Goal: Task Accomplishment & Management: Use online tool/utility

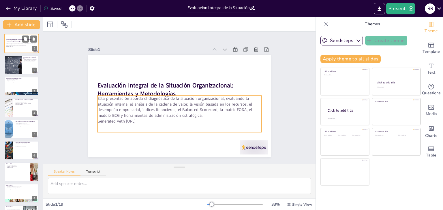
click at [20, 45] on p "Esta presentación aborda el diagnóstico de la situación organizacional, evaluan…" at bounding box center [21, 44] width 31 height 4
click at [15, 44] on p "Esta presentación aborda el diagnóstico de la situación organizacional, evaluan…" at bounding box center [21, 44] width 31 height 4
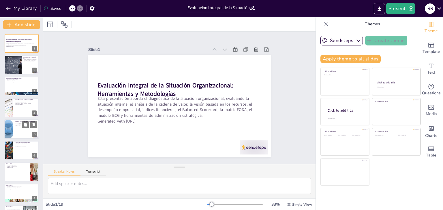
click at [21, 128] on div at bounding box center [21, 130] width 35 height 20
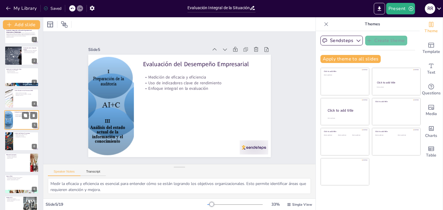
scroll to position [21, 0]
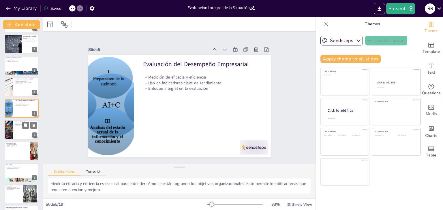
click at [17, 129] on div at bounding box center [21, 130] width 35 height 20
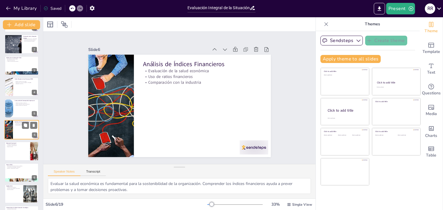
scroll to position [31, 0]
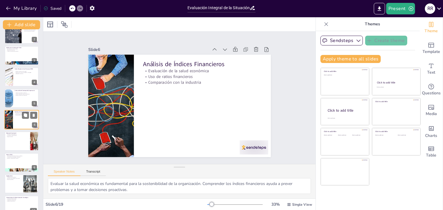
click at [17, 129] on div "Análisis de Índices Financieros Evaluación de la salud económica Uso de ratios …" at bounding box center [21, 120] width 35 height 20
click at [20, 145] on div at bounding box center [21, 142] width 35 height 20
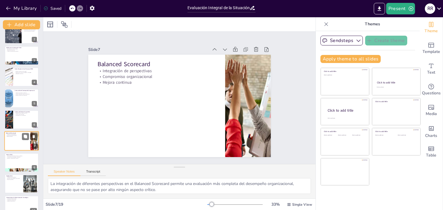
scroll to position [52, 0]
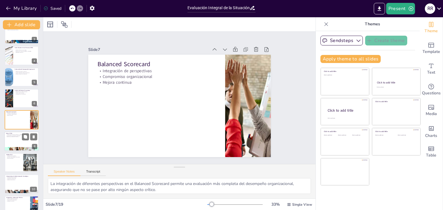
click at [15, 138] on div at bounding box center [21, 142] width 35 height 20
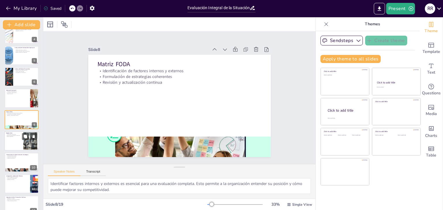
click at [13, 143] on div at bounding box center [21, 141] width 35 height 20
type textarea "La clasificación de productos es esencial para la gestión estratégica. Permite …"
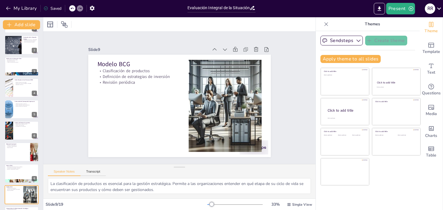
scroll to position [0, 0]
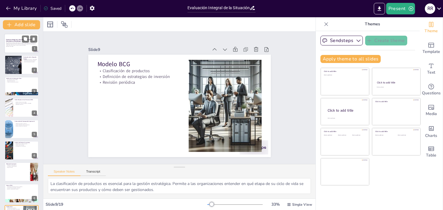
click at [21, 48] on div "Esta presentación aborda el diagnóstico de la situación organizacional, evaluan…" at bounding box center [21, 45] width 31 height 7
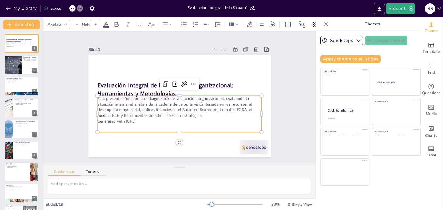
type input "32"
click at [144, 116] on p "Esta presentación aborda el diagnóstico de la situación organizacional, evaluan…" at bounding box center [179, 107] width 164 height 23
click at [284, 124] on div "Slide 1 Evaluación Integral de la Situación Organizacional: Herramientas y Meto…" at bounding box center [179, 98] width 272 height 133
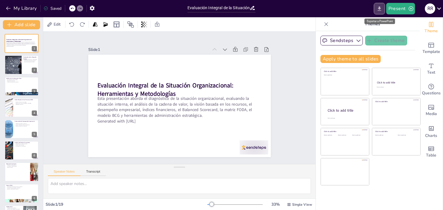
click at [381, 10] on icon "Export to PowerPoint" at bounding box center [379, 9] width 6 height 6
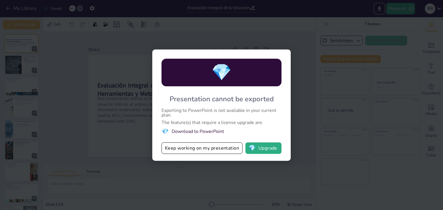
click at [196, 132] on li "💎 Download to PowerPoint" at bounding box center [221, 132] width 120 height 8
click at [195, 149] on button "Keep working on my presentation" at bounding box center [201, 149] width 81 height 12
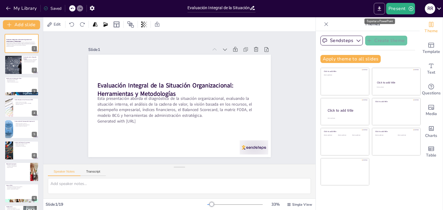
click at [379, 8] on icon "Export to PowerPoint" at bounding box center [378, 8] width 3 height 4
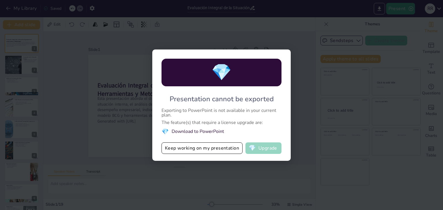
click at [270, 147] on button "💎 Upgrade" at bounding box center [263, 149] width 36 height 12
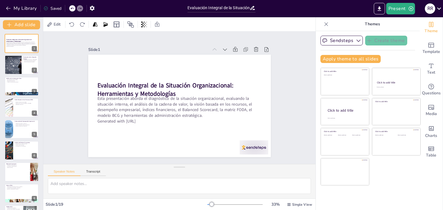
click at [324, 25] on icon at bounding box center [326, 24] width 4 height 4
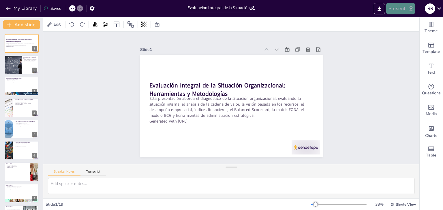
click at [400, 7] on button "Present" at bounding box center [400, 9] width 29 height 12
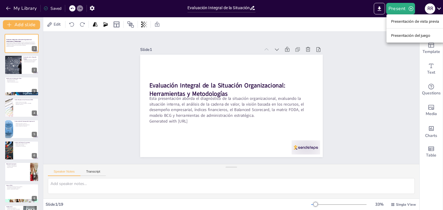
click at [414, 21] on font "Presentación de vista previa" at bounding box center [415, 21] width 48 height 4
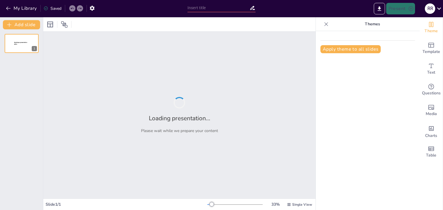
type input "Evaluación Integral de la Situación Organizacional: Herramientas y Metodologías"
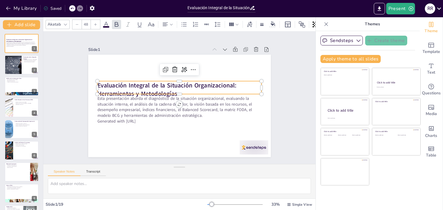
click at [194, 90] on p "Evaluación Integral de la Situación Organizacional: Herramientas y Metodologías" at bounding box center [187, 97] width 34 height 165
click at [323, 23] on icon at bounding box center [326, 24] width 6 height 6
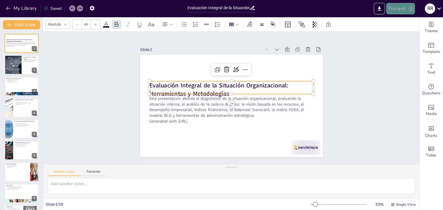
click at [399, 8] on button "Present" at bounding box center [400, 9] width 29 height 12
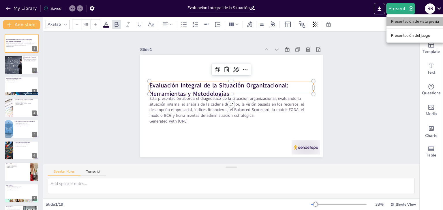
click at [407, 20] on font "Presentación de vista previa" at bounding box center [415, 21] width 48 height 4
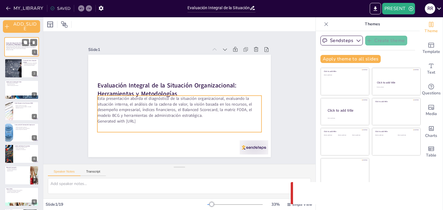
click at [15, 45] on p "Esta presentación aborda el diagnóstico de la situación organizacional, evaluan…" at bounding box center [21, 47] width 31 height 4
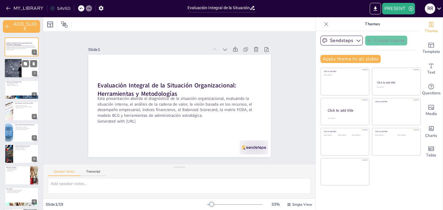
click at [19, 72] on div at bounding box center [12, 69] width 31 height 20
type textarea "La evaluación de recursos y capacidades es fundamental para entender la base so…"
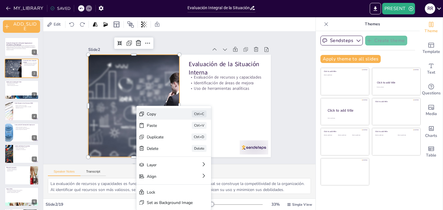
click at [151, 113] on div "Copy" at bounding box center [161, 114] width 29 height 5
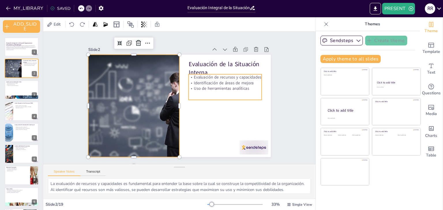
click at [210, 80] on p "Identificación de áreas de mejora" at bounding box center [225, 83] width 73 height 6
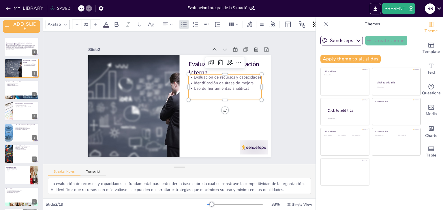
click at [195, 86] on p "Uso de herramientas analíticas" at bounding box center [225, 89] width 73 height 6
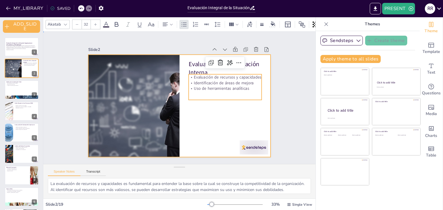
click at [229, 116] on div at bounding box center [179, 106] width 183 height 103
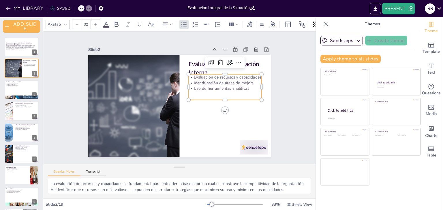
click at [196, 80] on p "Identificación de áreas de mejora" at bounding box center [225, 83] width 73 height 6
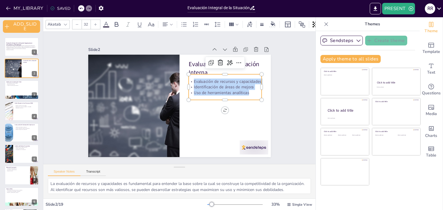
drag, startPoint x: 188, startPoint y: 78, endPoint x: 250, endPoint y: 90, distance: 63.8
click at [250, 90] on div "Evaluación de recursos y capacidades Identificación de áreas de mejora Uso de h…" at bounding box center [225, 87] width 73 height 17
copy div "Evaluación de recursos y capacidades Identificación de áreas de mejora Uso de h…"
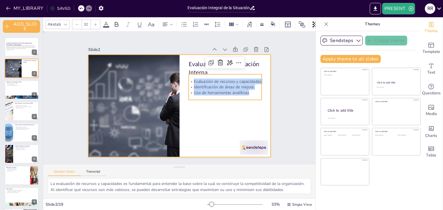
click at [210, 123] on div at bounding box center [179, 106] width 183 height 103
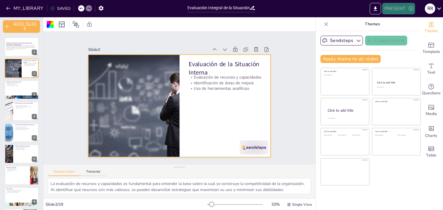
click at [396, 9] on button "PRESENT" at bounding box center [398, 9] width 33 height 12
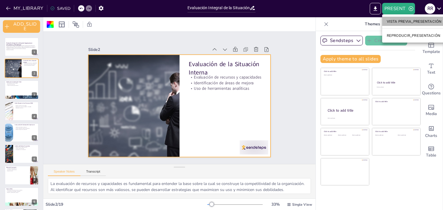
click at [398, 20] on font "VISTA PREVIA_PRESENTACIÓN" at bounding box center [414, 21] width 54 height 4
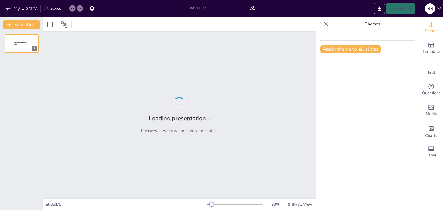
type input "Evaluación Integral de la Situación Organizacional: Herramientas y Metodologías"
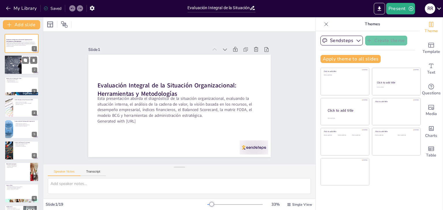
click at [11, 69] on div at bounding box center [12, 65] width 31 height 20
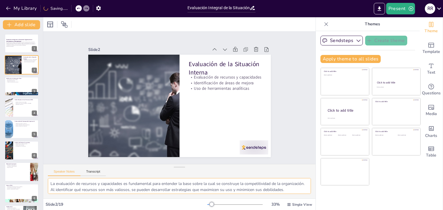
scroll to position [31, 0]
drag, startPoint x: 51, startPoint y: 184, endPoint x: 266, endPoint y: 193, distance: 215.8
click at [266, 193] on textarea "La evaluación de recursos y capacidades es fundamental para entender la base so…" at bounding box center [179, 186] width 263 height 16
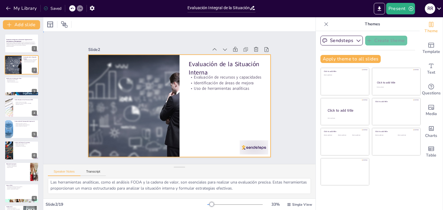
click at [221, 125] on div at bounding box center [178, 106] width 192 height 121
click at [107, 98] on div at bounding box center [137, 78] width 193 height 180
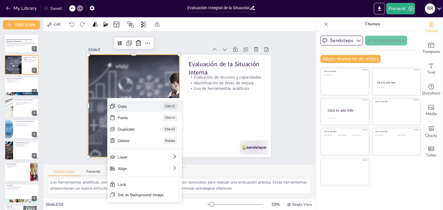
click at [145, 125] on div "Copy" at bounding box center [159, 133] width 29 height 17
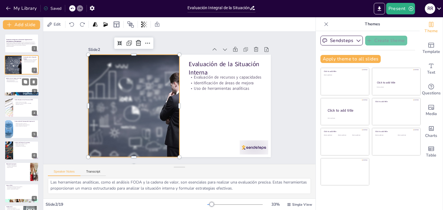
click at [16, 81] on p "Creación de valor para el cliente" at bounding box center [21, 81] width 31 height 1
type textarea "Descomponer las actividades permite a la organización ver cada parte de su oper…"
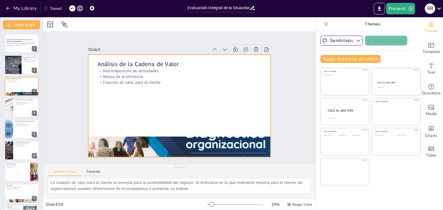
click at [136, 88] on div at bounding box center [178, 106] width 200 height 138
click at [224, 59] on icon at bounding box center [227, 62] width 7 height 7
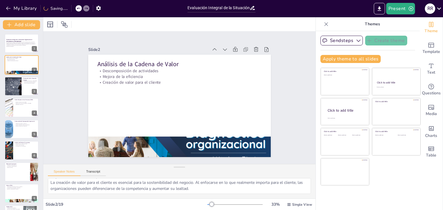
click at [212, 47] on icon at bounding box center [215, 50] width 6 height 6
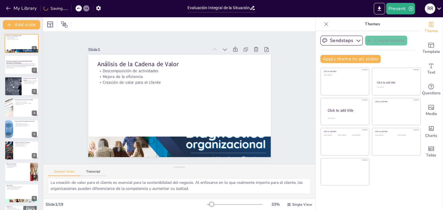
click at [212, 47] on icon at bounding box center [215, 50] width 6 height 6
click at [15, 61] on strong "Evaluación Integral de la Situación Organizacional: Herramientas y Metodologías" at bounding box center [19, 61] width 27 height 3
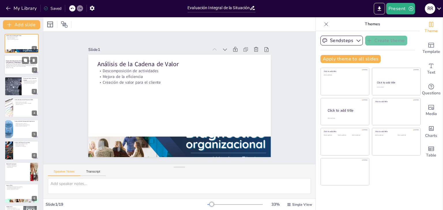
scroll to position [0, 0]
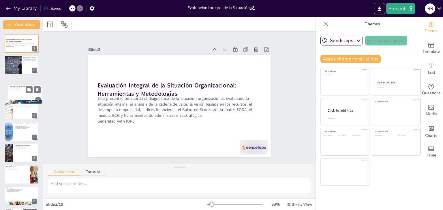
drag, startPoint x: 21, startPoint y: 41, endPoint x: 24, endPoint y: 95, distance: 54.0
click at [24, 95] on div at bounding box center [25, 94] width 34 height 19
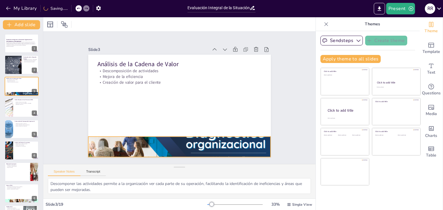
click at [176, 144] on div at bounding box center [146, 134] width 204 height 198
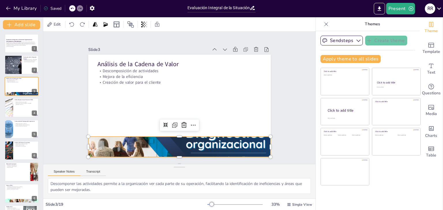
click at [64, 172] on button "Speaker Notes" at bounding box center [64, 173] width 33 height 6
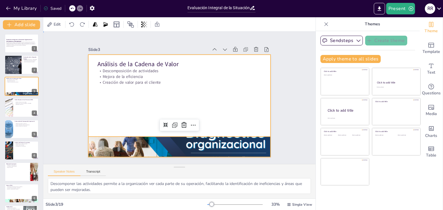
click at [130, 108] on div at bounding box center [178, 106] width 200 height 138
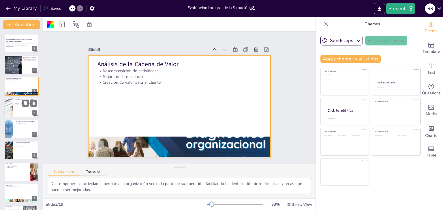
click at [20, 108] on div at bounding box center [21, 108] width 35 height 20
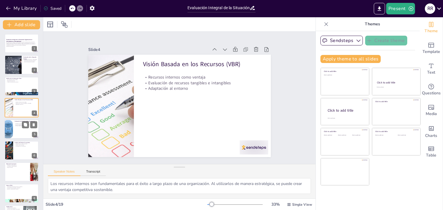
click at [15, 131] on div at bounding box center [21, 130] width 35 height 20
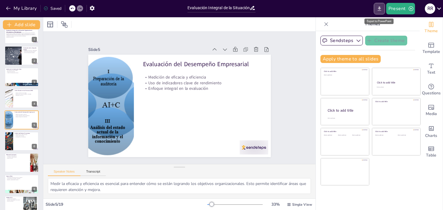
click at [381, 7] on icon "Export to PowerPoint" at bounding box center [379, 9] width 6 height 6
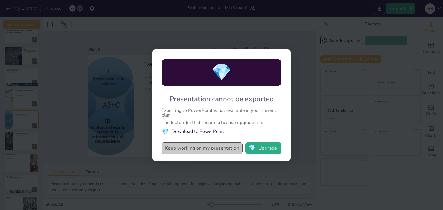
click at [195, 149] on button "Keep working on my presentation" at bounding box center [201, 149] width 81 height 12
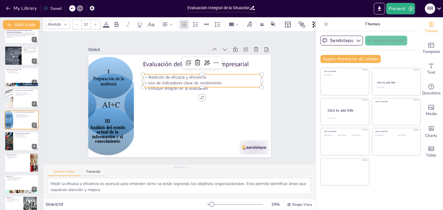
click at [146, 78] on p "Uso de indicadores clave de rendimiento" at bounding box center [204, 88] width 117 height 30
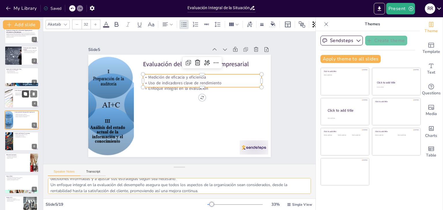
click at [23, 97] on div at bounding box center [21, 99] width 35 height 20
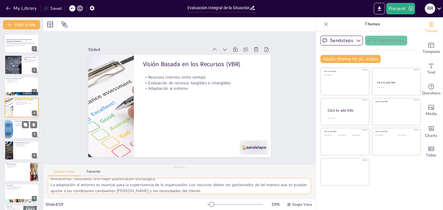
click at [21, 130] on div at bounding box center [21, 130] width 35 height 20
type textarea "Medir la eficacia y eficiencia es esencial para entender cómo se están logrando…"
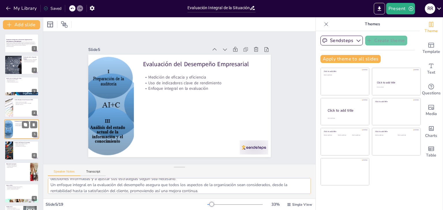
scroll to position [9, 0]
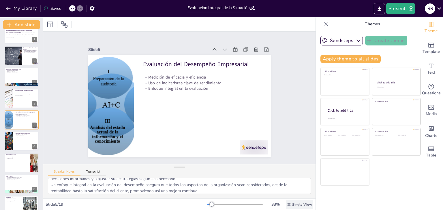
click at [295, 206] on span "Single View" at bounding box center [302, 205] width 20 height 5
click at [280, 121] on div "Slide 1 Evaluación Integral de la Situación Organizacional: Herramientas y Meto…" at bounding box center [179, 98] width 235 height 161
click at [395, 7] on button "Present" at bounding box center [400, 9] width 29 height 12
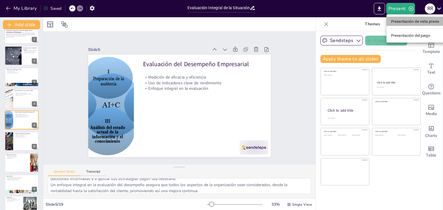
click at [412, 21] on font "Presentación de vista previa" at bounding box center [415, 21] width 48 height 4
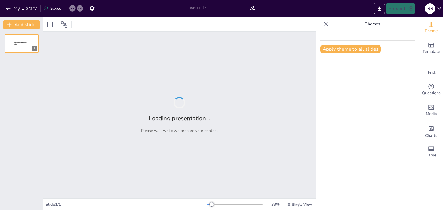
type input "Evaluación Integral de la Situación Organizacional: Herramientas y Metodologías"
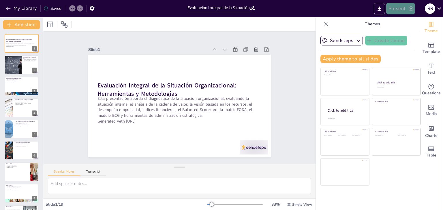
click at [400, 8] on button "Present" at bounding box center [400, 9] width 29 height 12
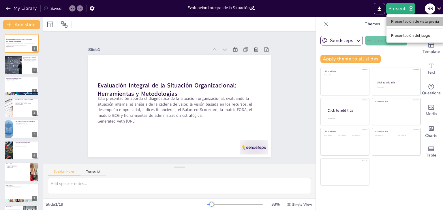
click at [407, 20] on font "Presentación de vista previa" at bounding box center [415, 21] width 48 height 4
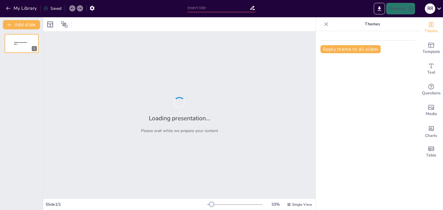
type input "Evaluación Integral de la Situación Organizacional: Herramientas y Metodologías"
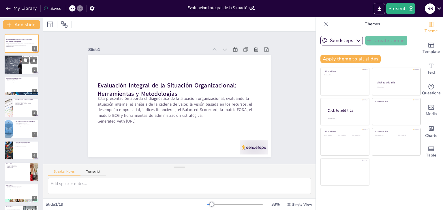
click at [22, 71] on div at bounding box center [21, 65] width 35 height 20
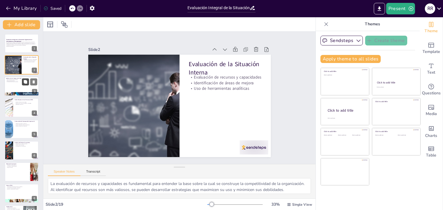
click at [22, 82] on button at bounding box center [25, 81] width 7 height 7
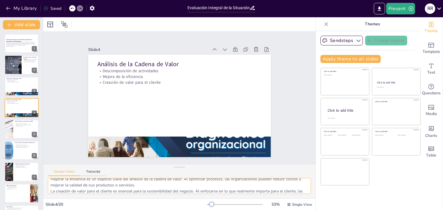
scroll to position [25, 0]
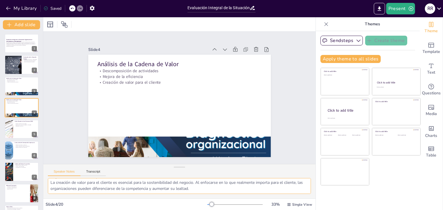
drag, startPoint x: 50, startPoint y: 184, endPoint x: 212, endPoint y: 194, distance: 162.6
click at [212, 194] on textarea "Descomponer las actividades permite a la organización ver cada parte de su oper…" at bounding box center [179, 186] width 263 height 16
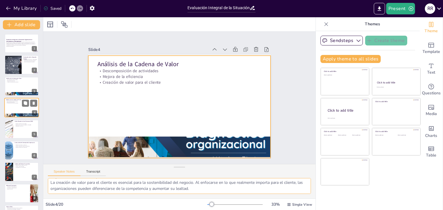
click at [21, 111] on div at bounding box center [21, 108] width 35 height 20
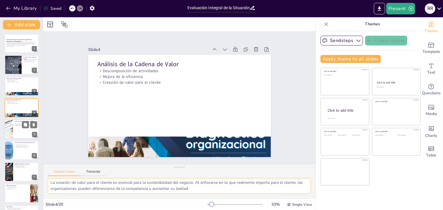
click at [17, 129] on div at bounding box center [21, 130] width 35 height 20
type textarea "Los recursos internos son fundamentales para el éxito a largo plazo de una orga…"
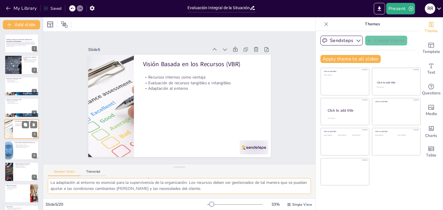
scroll to position [9, 0]
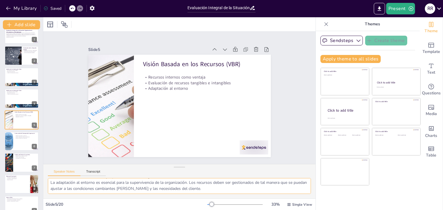
click at [80, 186] on textarea "Los recursos internos son fundamentales para el éxito a largo plazo de una orga…" at bounding box center [179, 186] width 263 height 16
drag, startPoint x: 51, startPoint y: 183, endPoint x: 238, endPoint y: 189, distance: 186.9
click at [238, 189] on textarea "Los recursos internos son fundamentales para el éxito a largo plazo de una orga…" at bounding box center [179, 186] width 263 height 16
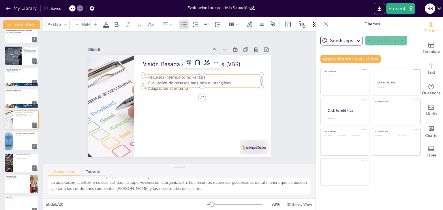
type input "32"
click at [164, 80] on p "Evaluación de recursos tangibles e intangibles" at bounding box center [205, 91] width 114 height 42
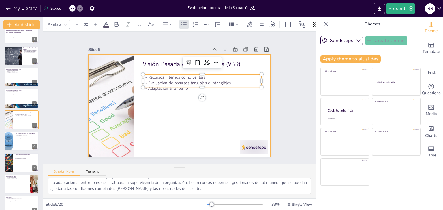
click at [175, 115] on div at bounding box center [173, 103] width 198 height 204
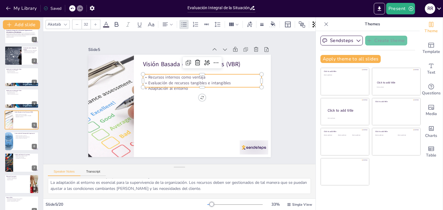
click at [180, 80] on p "Evaluación de recursos tangibles e intangibles" at bounding box center [201, 115] width 42 height 114
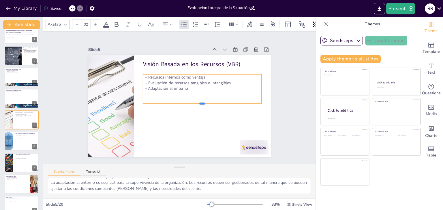
drag, startPoint x: 197, startPoint y: 86, endPoint x: 197, endPoint y: 105, distance: 18.2
click at [197, 105] on div at bounding box center [193, 118] width 99 height 74
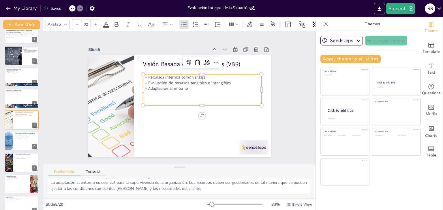
click at [169, 89] on p "Adaptación al entorno" at bounding box center [162, 115] width 111 height 53
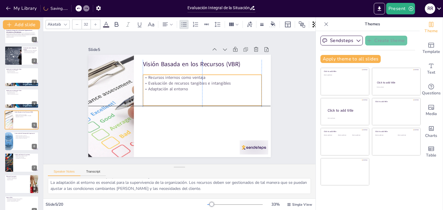
click at [186, 88] on p "Adaptación al entorno" at bounding box center [204, 101] width 106 height 64
click at [174, 80] on p "Evaluación de recursos tangibles e intangibles" at bounding box center [189, 123] width 30 height 117
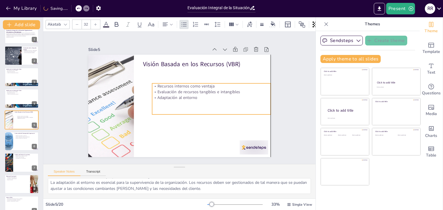
drag, startPoint x: 144, startPoint y: 75, endPoint x: 153, endPoint y: 83, distance: 12.3
click at [160, 83] on p "Recursos internos como ventaja" at bounding box center [213, 104] width 106 height 64
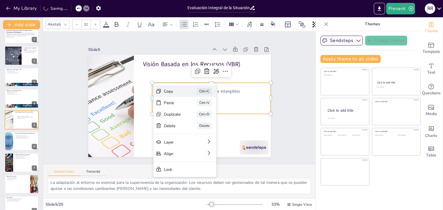
click at [193, 130] on div "Copy" at bounding box center [202, 136] width 18 height 12
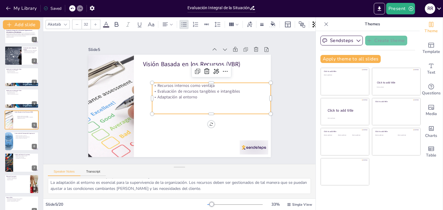
click at [163, 99] on div "Recursos internos como ventaja Evaluación de recursos tangibles e intangibles A…" at bounding box center [208, 111] width 121 height 77
drag, startPoint x: 163, startPoint y: 99, endPoint x: 161, endPoint y: 97, distance: 3.5
click at [161, 97] on div "Recursos internos como ventaja Evaluación de recursos tangibles e intangibles A…" at bounding box center [200, 122] width 103 height 109
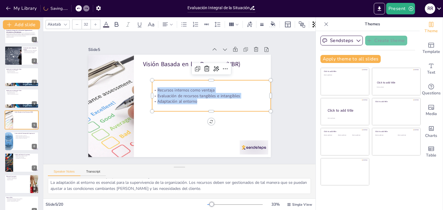
drag, startPoint x: 153, startPoint y: 88, endPoint x: 202, endPoint y: 99, distance: 49.4
click at [202, 99] on div "Recursos internos como ventaja Evaluación de recursos tangibles e intangibles A…" at bounding box center [202, 120] width 92 height 99
copy div "Recursos internos como ventaja Evaluación de recursos tangibles e intangibles A…"
click at [23, 140] on div at bounding box center [21, 142] width 35 height 20
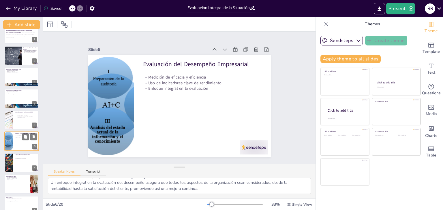
scroll to position [31, 0]
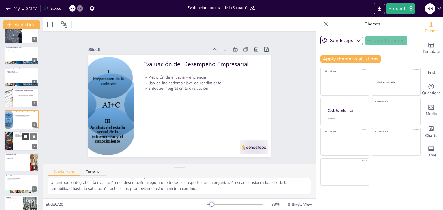
click at [23, 140] on button at bounding box center [25, 136] width 7 height 7
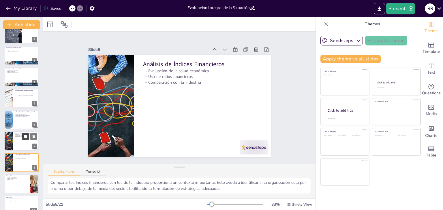
scroll to position [74, 0]
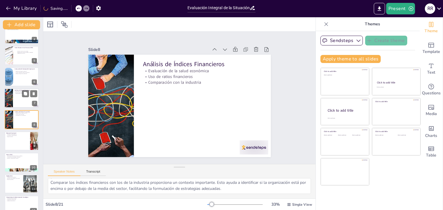
click at [22, 100] on div at bounding box center [21, 99] width 35 height 20
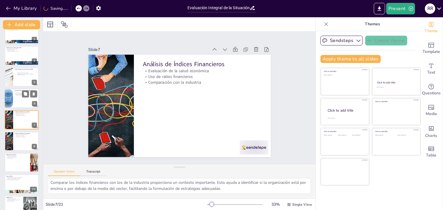
click at [16, 95] on p "Enfoque integral en la evaluación" at bounding box center [26, 95] width 22 height 1
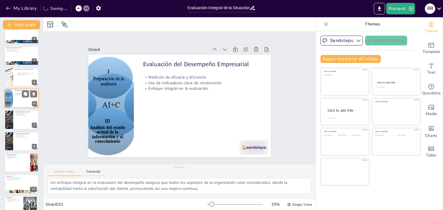
scroll to position [31, 0]
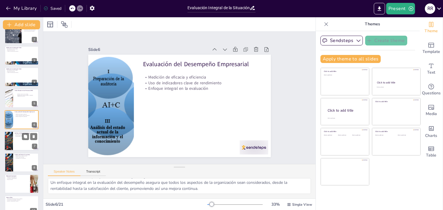
click at [16, 139] on div at bounding box center [21, 142] width 35 height 20
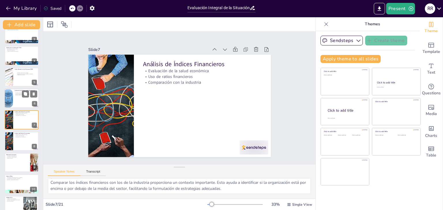
click at [19, 94] on p "Uso de indicadores clave de rendimiento" at bounding box center [26, 94] width 22 height 1
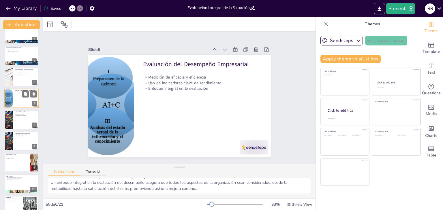
scroll to position [31, 0]
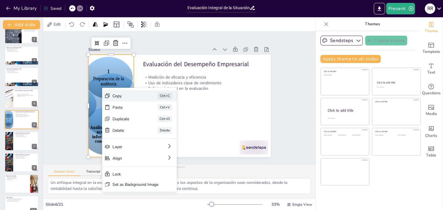
click at [134, 96] on icon at bounding box center [138, 92] width 8 height 8
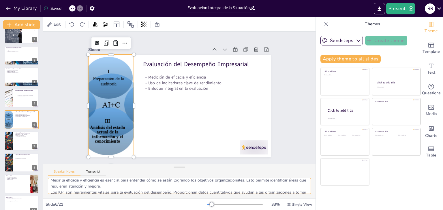
scroll to position [25, 0]
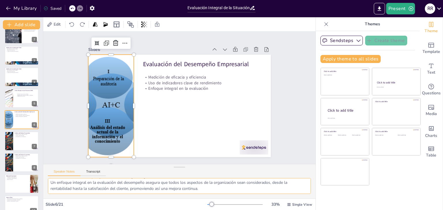
drag, startPoint x: 51, startPoint y: 183, endPoint x: 232, endPoint y: 195, distance: 181.5
click at [232, 195] on div "Medir la eficacia y eficiencia es esencial para entender cómo se están logrando…" at bounding box center [179, 188] width 272 height 20
drag, startPoint x: 50, startPoint y: 184, endPoint x: 215, endPoint y: 197, distance: 164.9
click at [215, 197] on div "Medir la eficacia y eficiencia es esencial para entender cómo se están logrando…" at bounding box center [179, 188] width 272 height 20
click at [107, 112] on div at bounding box center [118, 64] width 167 height 161
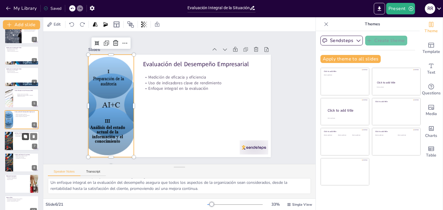
click at [23, 139] on button at bounding box center [25, 136] width 7 height 7
type textarea "Evaluar la salud económica es fundamental para la sostenibilidad de la organiza…"
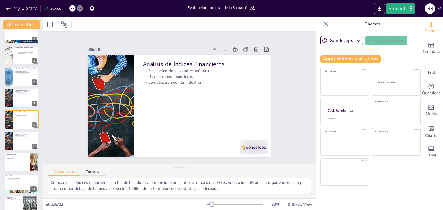
drag, startPoint x: 51, startPoint y: 183, endPoint x: 241, endPoint y: 199, distance: 191.2
click at [241, 199] on div "Evaluar la salud económica es fundamental para la sostenibilidad de la organiza…" at bounding box center [179, 188] width 272 height 20
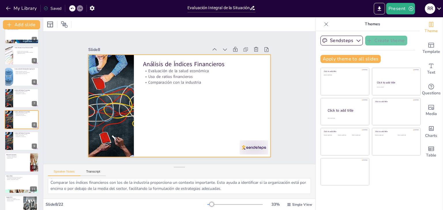
click at [209, 130] on div at bounding box center [187, 97] width 138 height 200
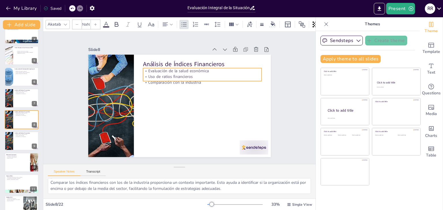
type input "32"
click at [173, 73] on p "Uso de ratios financieros" at bounding box center [208, 87] width 111 height 53
click at [23, 107] on div at bounding box center [21, 99] width 35 height 20
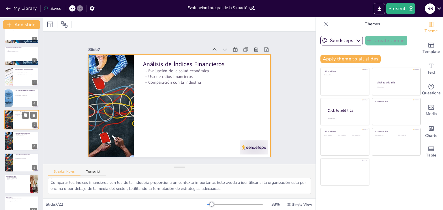
click at [21, 116] on div at bounding box center [21, 120] width 35 height 20
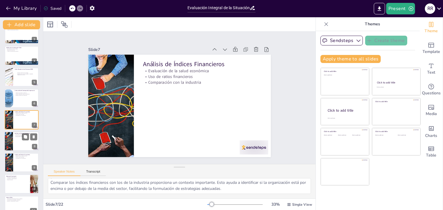
click at [21, 146] on div at bounding box center [21, 142] width 35 height 20
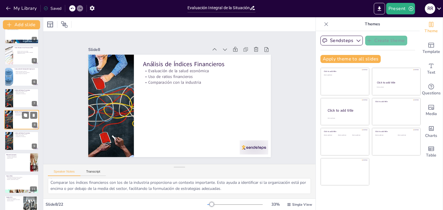
click at [22, 118] on div at bounding box center [29, 115] width 15 height 7
click at [15, 142] on div at bounding box center [21, 141] width 35 height 20
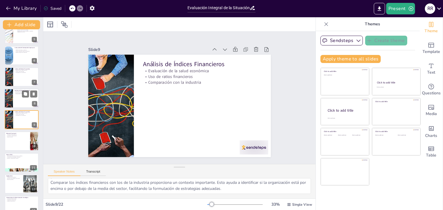
click at [16, 102] on div at bounding box center [21, 99] width 35 height 20
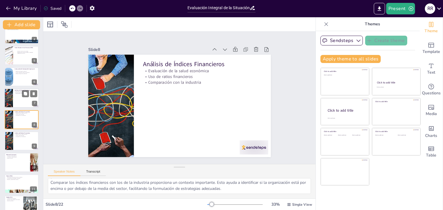
click at [24, 103] on div at bounding box center [21, 99] width 35 height 20
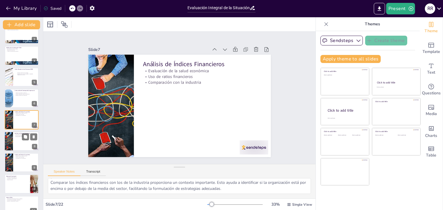
click at [22, 141] on div at bounding box center [21, 142] width 35 height 20
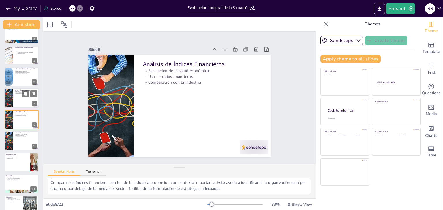
click at [20, 100] on div at bounding box center [21, 99] width 35 height 20
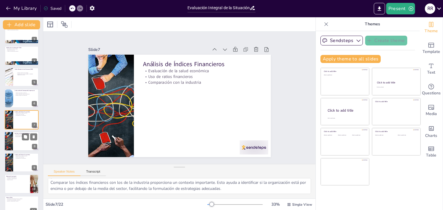
click at [23, 142] on div at bounding box center [21, 142] width 35 height 20
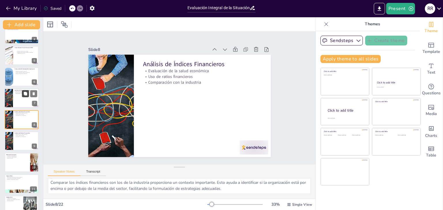
click at [23, 94] on button at bounding box center [25, 94] width 7 height 7
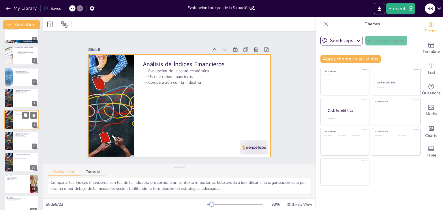
click at [23, 122] on div at bounding box center [21, 120] width 35 height 20
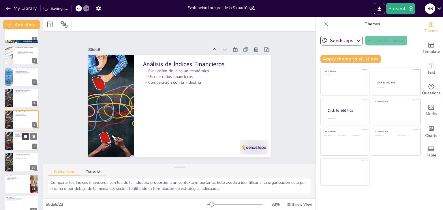
click at [23, 139] on button at bounding box center [25, 136] width 7 height 7
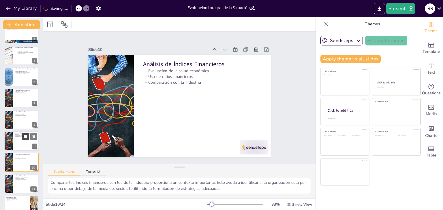
scroll to position [116, 0]
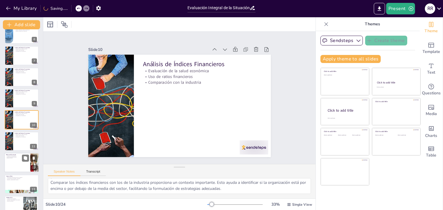
click at [20, 164] on div at bounding box center [21, 163] width 35 height 20
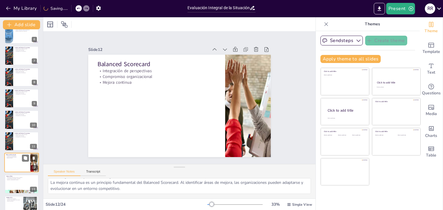
scroll to position [159, 0]
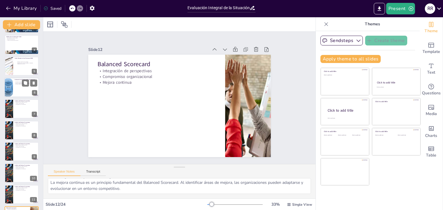
click at [22, 87] on div at bounding box center [21, 88] width 35 height 20
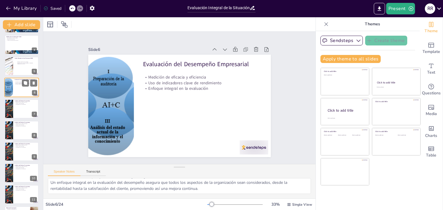
scroll to position [31, 0]
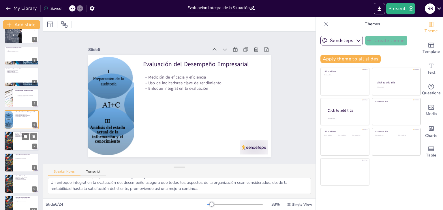
click at [20, 143] on div at bounding box center [21, 142] width 35 height 20
type textarea "Evaluar la salud económica es fundamental para la sostenibilidad de la organiza…"
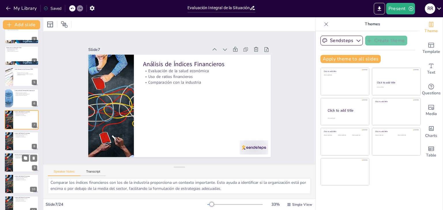
click at [20, 165] on div at bounding box center [21, 163] width 35 height 20
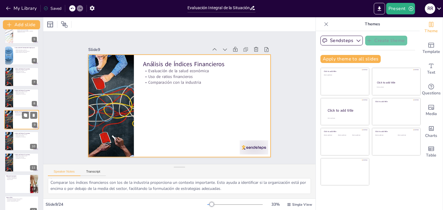
click at [24, 120] on div at bounding box center [21, 120] width 35 height 20
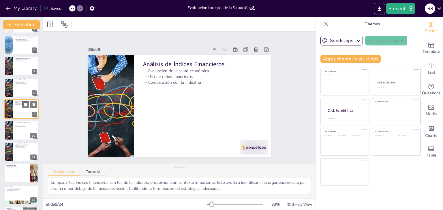
scroll to position [107, 0]
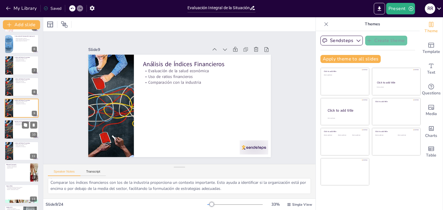
click at [13, 129] on div at bounding box center [9, 130] width 30 height 20
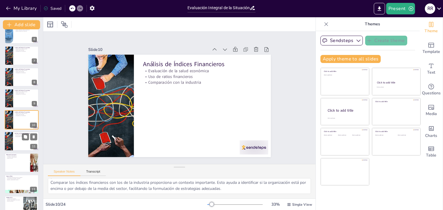
click at [18, 139] on div at bounding box center [21, 142] width 35 height 20
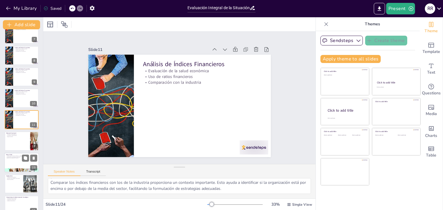
click at [15, 163] on div at bounding box center [21, 163] width 35 height 20
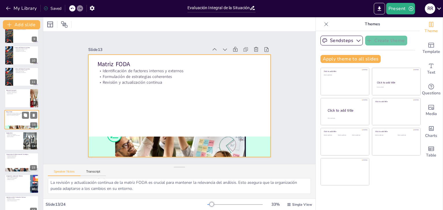
click at [6, 117] on div at bounding box center [21, 120] width 35 height 20
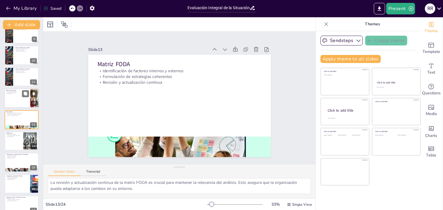
click at [16, 98] on div at bounding box center [21, 99] width 35 height 20
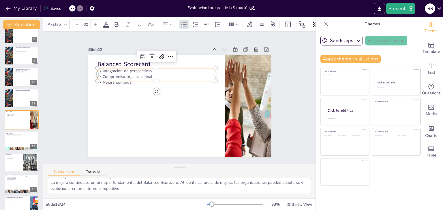
click at [110, 78] on p "Mejora continua" at bounding box center [165, 74] width 111 height 53
click at [67, 184] on textarea "La integración de diferentes perspectivas en el Balanced Scorecard permite una …" at bounding box center [179, 186] width 263 height 16
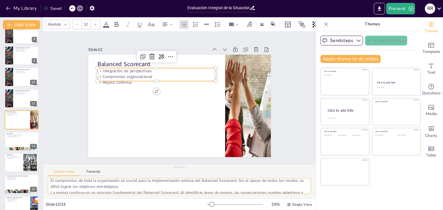
scroll to position [25, 0]
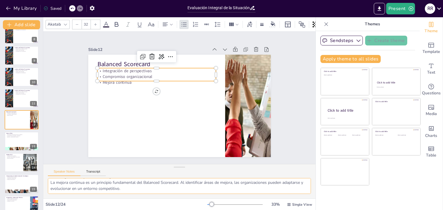
drag, startPoint x: 50, startPoint y: 184, endPoint x: 165, endPoint y: 196, distance: 116.0
click at [165, 196] on div "La integración de diferentes perspectivas en el Balanced Scorecard permite una …" at bounding box center [179, 188] width 272 height 20
drag, startPoint x: 50, startPoint y: 183, endPoint x: 195, endPoint y: 196, distance: 145.6
click at [195, 196] on div "La integración de diferentes perspectivas en el Balanced Scorecard permite una …" at bounding box center [179, 188] width 272 height 20
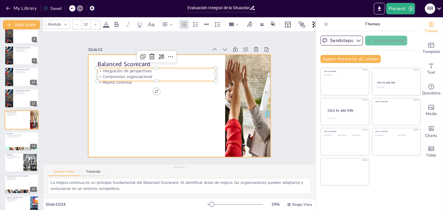
click at [121, 125] on div at bounding box center [176, 105] width 208 height 168
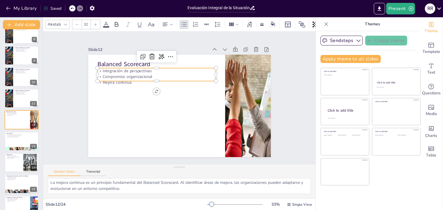
click at [124, 74] on p "Compromiso organizacional" at bounding box center [173, 67] width 99 height 74
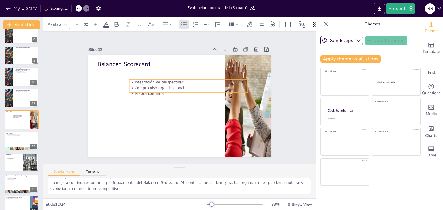
drag, startPoint x: 99, startPoint y: 69, endPoint x: 129, endPoint y: 80, distance: 32.6
click at [171, 80] on p "Integración de perspectivas" at bounding box center [197, 100] width 53 height 111
click at [142, 80] on p "Integración de perspectivas" at bounding box center [195, 89] width 106 height 64
click at [133, 80] on p "Integración de perspectivas" at bounding box center [190, 83] width 118 height 18
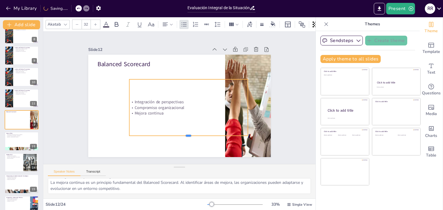
drag, startPoint x: 185, startPoint y: 92, endPoint x: 179, endPoint y: 135, distance: 43.9
click at [179, 135] on div at bounding box center [175, 139] width 114 height 41
click at [149, 117] on div "Integración de perspectivas Compromiso organizacional Mejora continua" at bounding box center [185, 110] width 130 height 91
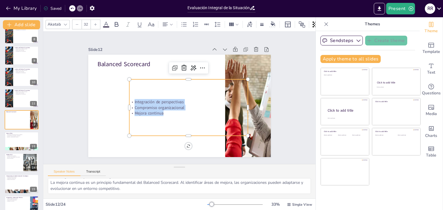
drag, startPoint x: 129, startPoint y: 99, endPoint x: 177, endPoint y: 115, distance: 49.9
click at [177, 115] on div "Integración de perspectivas Compromiso organizacional Mejora continua" at bounding box center [186, 109] width 128 height 80
copy div "Integración de perspectivas Compromiso organizacional Mejora continua"
click at [21, 138] on div at bounding box center [21, 142] width 35 height 20
type textarea "Identificar factores internos y externos es esencial para una evaluación comple…"
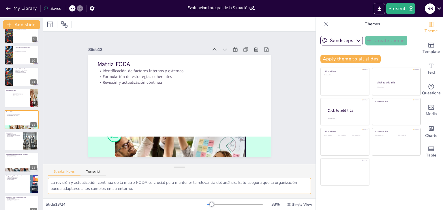
drag, startPoint x: 50, startPoint y: 184, endPoint x: 142, endPoint y: 199, distance: 93.5
click at [142, 199] on div "Slide 1 Evaluación Integral de la Situación Organizacional: Herramientas y Meto…" at bounding box center [179, 113] width 272 height 193
drag, startPoint x: 51, startPoint y: 183, endPoint x: 170, endPoint y: 197, distance: 120.3
click at [170, 197] on div "Identificar factores internos y externos es esencial para una evaluación comple…" at bounding box center [179, 188] width 272 height 20
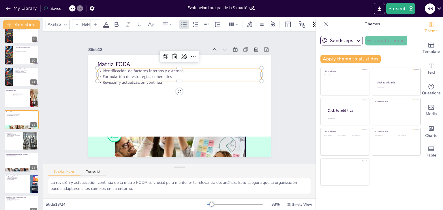
type input "32"
click at [146, 78] on p "Revisión y actualización continua" at bounding box center [186, 84] width 145 height 87
click at [174, 78] on p "Revisión y actualización continua" at bounding box center [181, 82] width 164 height 23
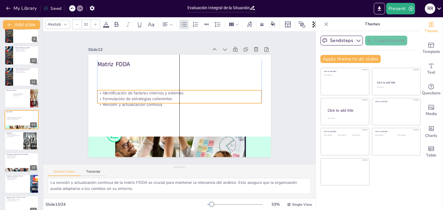
drag, startPoint x: 174, startPoint y: 78, endPoint x: 174, endPoint y: 99, distance: 21.1
click at [174, 99] on p "Revisión y actualización continua" at bounding box center [176, 104] width 152 height 72
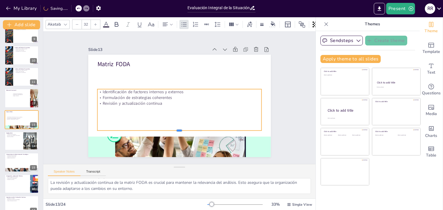
drag, startPoint x: 175, startPoint y: 100, endPoint x: 173, endPoint y: 128, distance: 28.6
click at [173, 128] on div at bounding box center [169, 131] width 158 height 55
click at [134, 101] on p "Revisión y actualización continua" at bounding box center [175, 102] width 114 height 126
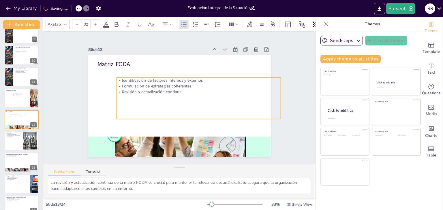
drag, startPoint x: 99, startPoint y: 90, endPoint x: 119, endPoint y: 79, distance: 22.5
click at [135, 79] on p "Identificación de factores internos y externos" at bounding box center [171, 73] width 72 height 152
click at [128, 80] on p "Identificación de factores internos y externos" at bounding box center [204, 90] width 152 height 72
click at [124, 80] on p "Identificación de factores internos y externos" at bounding box center [203, 87] width 158 height 56
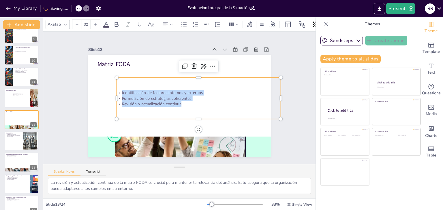
drag, startPoint x: 118, startPoint y: 91, endPoint x: 192, endPoint y: 107, distance: 76.0
click at [192, 107] on div "Identificación de factores internos y externos Formulación de estrategias coher…" at bounding box center [197, 104] width 169 height 90
copy div "Identificación de factores internos y externos Formulación de estrategias coher…"
click at [18, 97] on div "Integración de perspectivas Compromiso organizacional Mejora continua" at bounding box center [23, 98] width 22 height 11
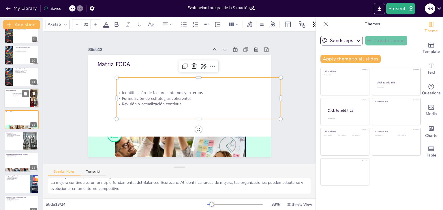
scroll to position [159, 0]
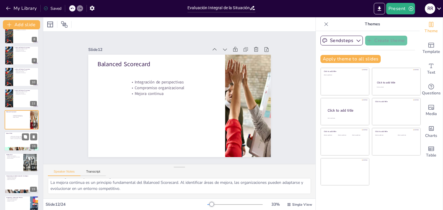
click at [18, 141] on div "Identificación de factores internos y externos Formulación de estrategias coher…" at bounding box center [25, 140] width 31 height 8
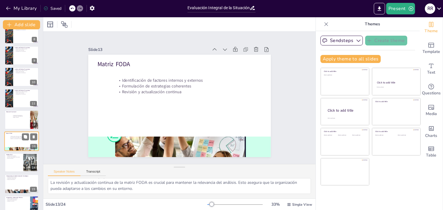
scroll to position [181, 0]
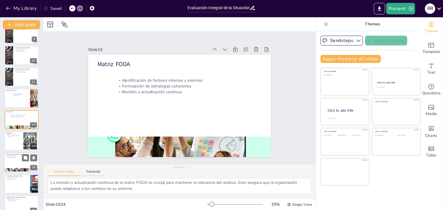
click at [18, 162] on div at bounding box center [21, 163] width 35 height 20
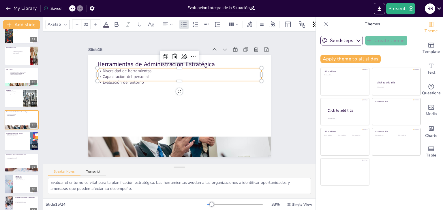
click at [117, 75] on p "Capacitación del personal" at bounding box center [184, 76] width 162 height 39
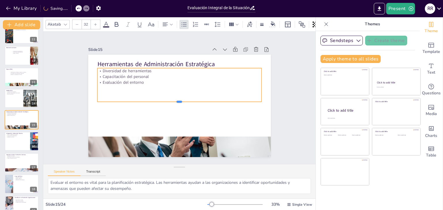
drag, startPoint x: 175, startPoint y: 79, endPoint x: 175, endPoint y: 102, distance: 23.1
click at [175, 102] on div at bounding box center [176, 104] width 144 height 86
click at [146, 86] on div "Diversidad de herramientas Capacitación del personal Evaluación del entorno" at bounding box center [184, 87] width 165 height 100
click at [120, 69] on p "Diversidad de herramientas" at bounding box center [192, 74] width 145 height 87
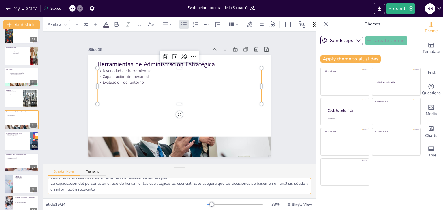
scroll to position [25, 0]
drag, startPoint x: 49, startPoint y: 183, endPoint x: 162, endPoint y: 193, distance: 114.0
click at [162, 193] on textarea "La diversidad de herramientas de administración estratégica permite a las organ…" at bounding box center [179, 186] width 263 height 16
drag, startPoint x: 50, startPoint y: 184, endPoint x: 159, endPoint y: 196, distance: 110.5
click at [159, 196] on div "La diversidad de herramientas de administración estratégica permite a las organ…" at bounding box center [179, 188] width 272 height 20
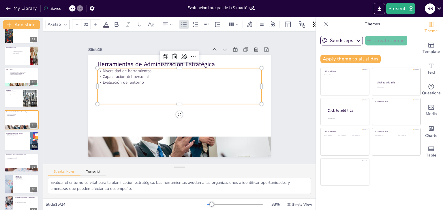
click at [134, 84] on div "Diversidad de herramientas Capacitación del personal Evaluación del entorno" at bounding box center [184, 87] width 165 height 100
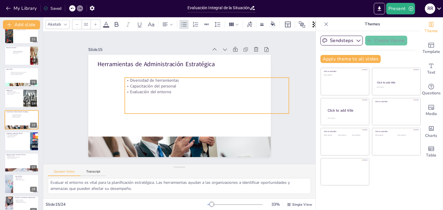
drag, startPoint x: 99, startPoint y: 69, endPoint x: 122, endPoint y: 78, distance: 24.4
click at [171, 78] on p "Diversidad de herramientas" at bounding box center [190, 129] width 39 height 162
click at [131, 77] on p "Diversidad de herramientas" at bounding box center [207, 90] width 152 height 72
click at [122, 77] on p "Diversidad de herramientas" at bounding box center [204, 82] width 164 height 23
click at [128, 77] on p "Diversidad de herramientas" at bounding box center [207, 88] width 158 height 56
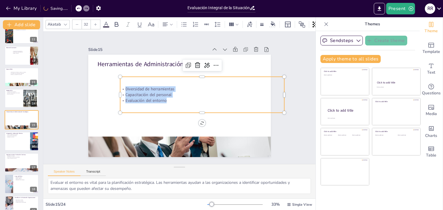
drag, startPoint x: 121, startPoint y: 87, endPoint x: 167, endPoint y: 101, distance: 47.8
click at [167, 101] on div "Diversidad de herramientas Capacitación del personal Evaluación del entorno" at bounding box center [201, 104] width 165 height 100
copy div "Diversidad de herramientas Capacitación del personal Evaluación del entorno"
click at [13, 144] on div at bounding box center [21, 142] width 35 height 20
type textarea "Tener una visión completa de la situación organizacional es esencial para la to…"
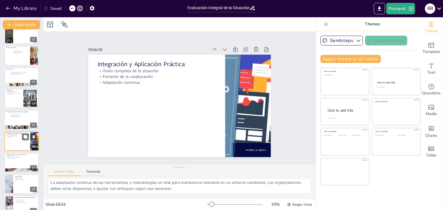
scroll to position [245, 0]
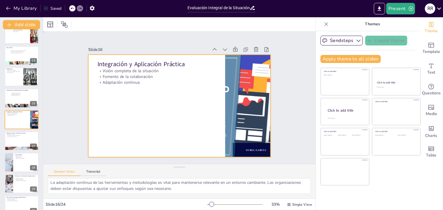
click at [112, 86] on div at bounding box center [178, 106] width 200 height 138
drag, startPoint x: 50, startPoint y: 183, endPoint x: 189, endPoint y: 180, distance: 138.1
click at [189, 180] on textarea "Tener una visión completa de la situación organizacional es esencial para la to…" at bounding box center [179, 186] width 263 height 16
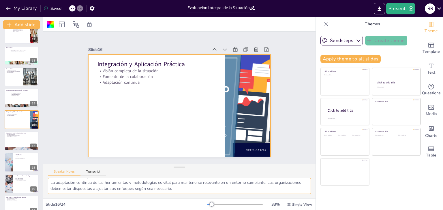
drag, startPoint x: 51, startPoint y: 183, endPoint x: 219, endPoint y: 193, distance: 168.1
click at [219, 193] on textarea "Tener una visión completa de la situación organizacional es esencial para la to…" at bounding box center [179, 186] width 263 height 16
click at [139, 110] on div at bounding box center [178, 106] width 200 height 138
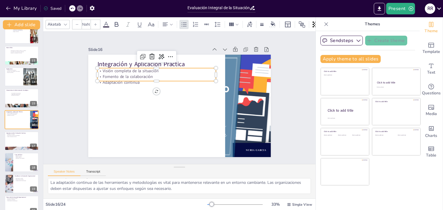
type input "32"
click at [114, 73] on p "Fomento de la colaboración" at bounding box center [164, 71] width 114 height 42
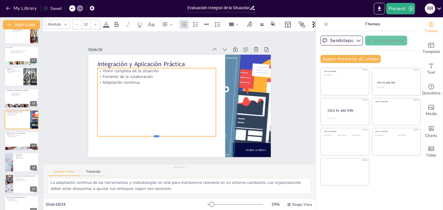
drag, startPoint x: 153, startPoint y: 79, endPoint x: 154, endPoint y: 135, distance: 56.5
click at [154, 135] on div "Integración y Aplicación Práctica Visión completa de la situación Fomento de la…" at bounding box center [178, 106] width 192 height 121
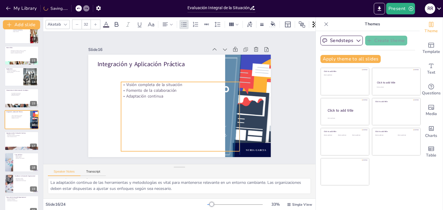
drag, startPoint x: 98, startPoint y: 68, endPoint x: 121, endPoint y: 82, distance: 26.7
click at [124, 82] on p "Visión completa de la situación" at bounding box center [182, 85] width 117 height 30
click at [126, 85] on p "Fomento de la colaboración" at bounding box center [182, 91] width 114 height 42
click at [126, 85] on p "Fomento de la colaboración" at bounding box center [181, 91] width 117 height 30
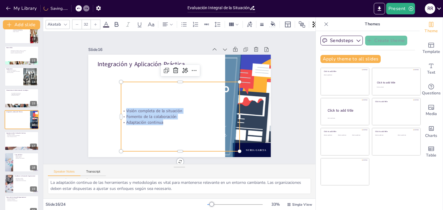
drag, startPoint x: 122, startPoint y: 109, endPoint x: 187, endPoint y: 131, distance: 68.2
click at [187, 131] on div "Visión completa de la situación Fomento de la colaboración Adaptación continua" at bounding box center [169, 114] width 137 height 126
copy div "Visión completa de la situación Fomento de la colaboración Adaptación continua"
click at [16, 142] on div at bounding box center [21, 141] width 35 height 20
type textarea "La capacidad de adaptarse a cambios es crucial para la supervivencia de la orga…"
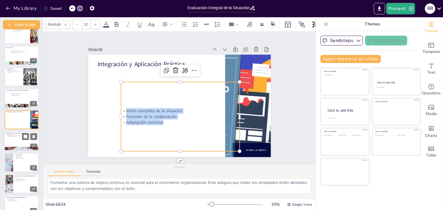
scroll to position [267, 0]
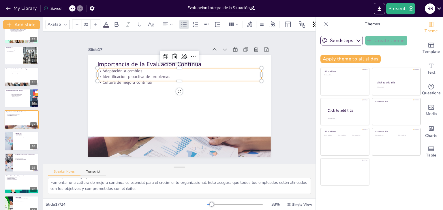
click at [114, 77] on p "Cultura de mejora continua" at bounding box center [183, 83] width 162 height 40
drag, startPoint x: 49, startPoint y: 184, endPoint x: 193, endPoint y: 191, distance: 143.7
click at [193, 191] on textarea "La capacidad de adaptarse a cambios es crucial para la supervivencia de la orga…" at bounding box center [179, 186] width 263 height 16
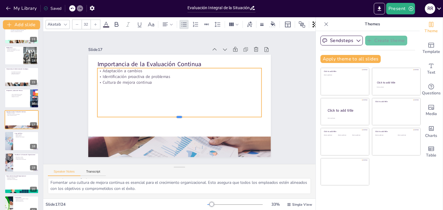
drag, startPoint x: 174, startPoint y: 80, endPoint x: 172, endPoint y: 120, distance: 40.1
click at [172, 120] on div at bounding box center [158, 94] width 39 height 162
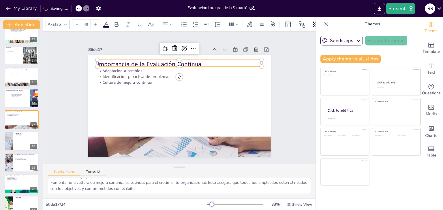
click at [197, 61] on p "Importancia de la Evaluación Continua" at bounding box center [189, 65] width 159 height 59
click at [190, 63] on p "Importancia de la Evaluación Continua" at bounding box center [186, 65] width 162 height 42
click at [197, 61] on p "Importancia de la Evaluación Continua" at bounding box center [202, 73] width 128 height 116
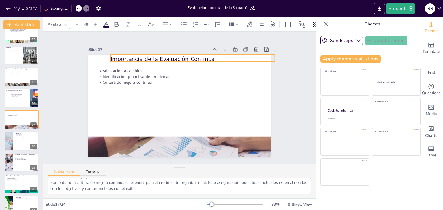
drag, startPoint x: 95, startPoint y: 62, endPoint x: 108, endPoint y: 59, distance: 13.8
click at [119, 59] on p "Importancia de la Evaluación Continua" at bounding box center [200, 63] width 162 height 42
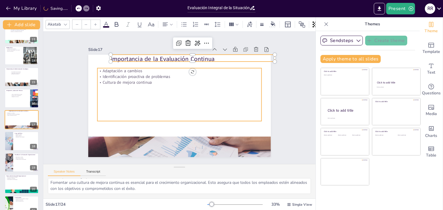
type input "32"
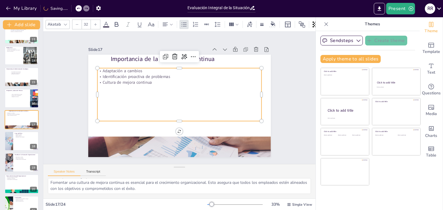
click at [117, 72] on p "Identificación proactiva de problemas" at bounding box center [189, 79] width 145 height 87
click at [104, 69] on p "Adaptación a cambios" at bounding box center [185, 72] width 162 height 40
click at [126, 69] on p "Adaptación a cambios" at bounding box center [154, 106] width 56 height 158
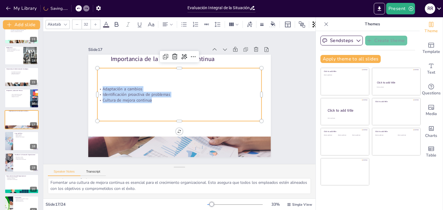
drag, startPoint x: 98, startPoint y: 88, endPoint x: 164, endPoint y: 102, distance: 67.5
click at [164, 102] on div "Adaptación a cambios Identificación proactiva de problemas Cultura de mejora co…" at bounding box center [181, 96] width 149 height 158
copy div "Adaptación a cambios Identificación proactiva de problemas Cultura de mejora co…"
click at [23, 141] on div at bounding box center [21, 142] width 35 height 20
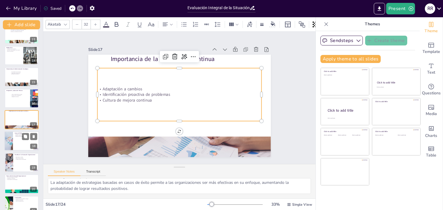
scroll to position [288, 0]
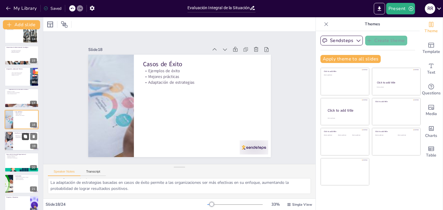
click at [24, 139] on button at bounding box center [25, 136] width 7 height 7
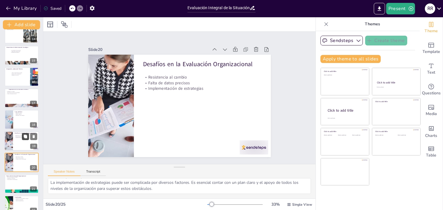
scroll to position [331, 0]
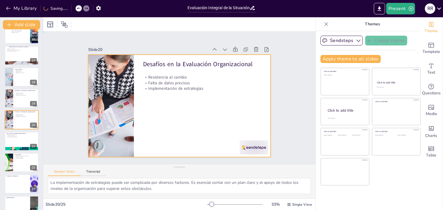
click at [190, 123] on div at bounding box center [178, 106] width 200 height 138
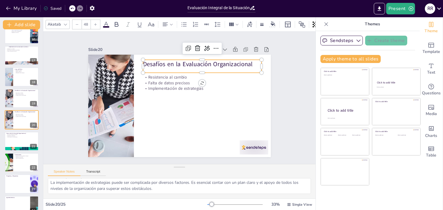
click at [160, 67] on div "Desafíos en la Evaluación Organizacional" at bounding box center [214, 82] width 109 height 71
click at [19, 165] on div at bounding box center [21, 163] width 35 height 20
type textarea "La evaluación integral es clave para el éxito a largo plazo. Permite a las orga…"
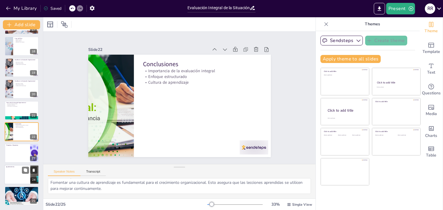
click at [15, 175] on div at bounding box center [21, 175] width 35 height 20
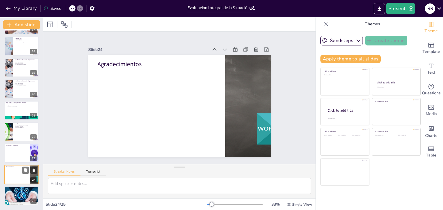
scroll to position [0, 0]
click at [10, 197] on div at bounding box center [21, 197] width 41 height 20
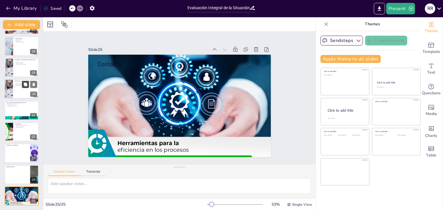
click at [22, 84] on button at bounding box center [25, 84] width 7 height 7
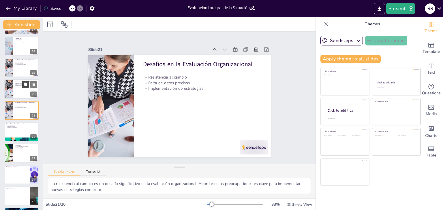
scroll to position [353, 0]
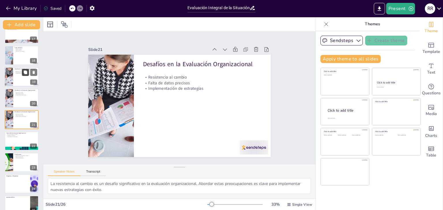
click at [24, 74] on icon at bounding box center [25, 72] width 4 height 4
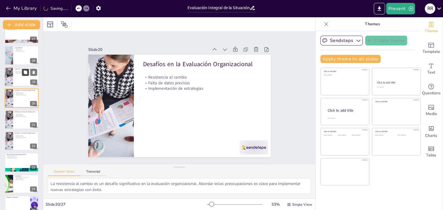
scroll to position [331, 0]
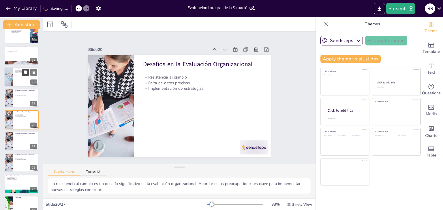
click at [24, 74] on icon at bounding box center [25, 73] width 4 height 4
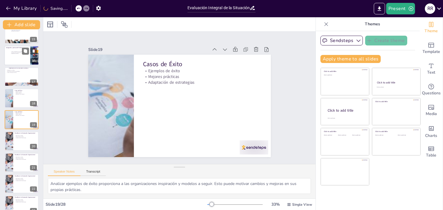
click at [16, 56] on div "Visión completa de la situación Fomento de la colaboración Adaptación continua" at bounding box center [21, 57] width 22 height 13
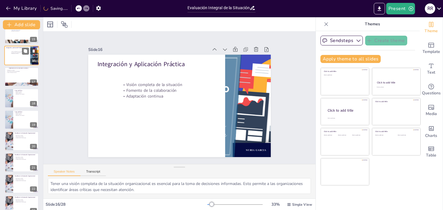
scroll to position [245, 0]
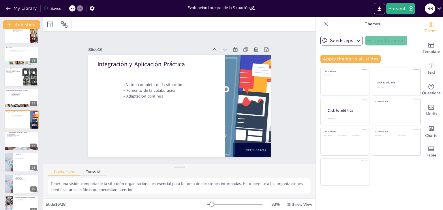
click at [15, 78] on div at bounding box center [21, 77] width 35 height 20
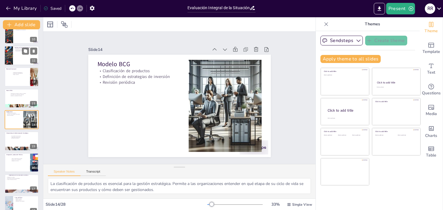
click at [17, 55] on div at bounding box center [21, 56] width 35 height 20
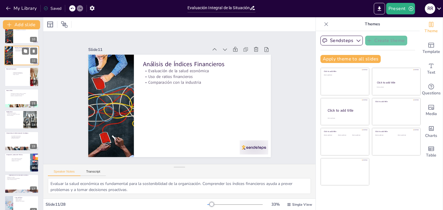
scroll to position [138, 0]
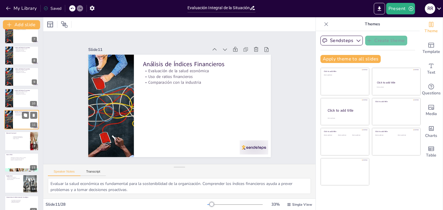
click at [22, 75] on div at bounding box center [29, 72] width 15 height 7
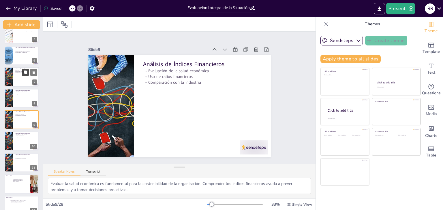
click at [25, 75] on button at bounding box center [25, 72] width 7 height 7
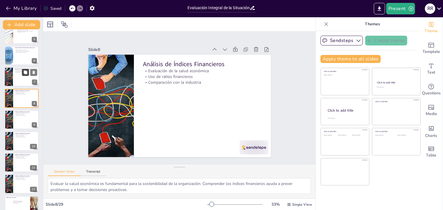
scroll to position [74, 0]
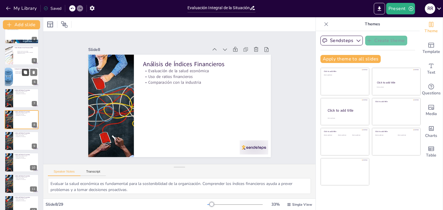
click at [25, 75] on button at bounding box center [25, 72] width 7 height 7
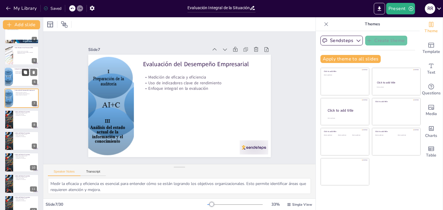
scroll to position [52, 0]
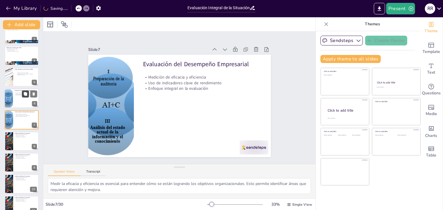
click at [22, 97] on button at bounding box center [25, 94] width 7 height 7
click at [23, 118] on button at bounding box center [25, 115] width 7 height 7
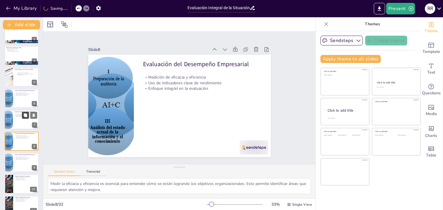
scroll to position [74, 0]
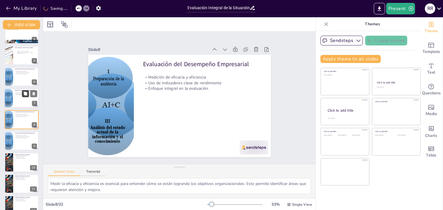
click at [24, 146] on div at bounding box center [22, 141] width 34 height 19
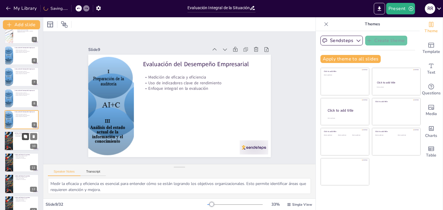
click at [22, 140] on button at bounding box center [25, 136] width 7 height 7
type textarea "Evaluar la salud económica es fundamental para la sostenibilidad de la organiza…"
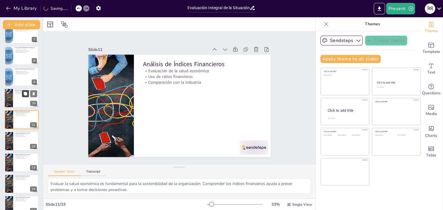
scroll to position [150, 0]
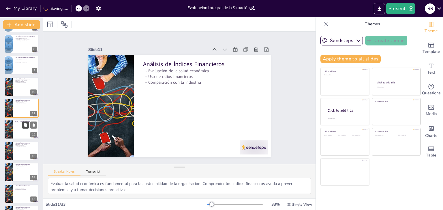
click at [23, 128] on button at bounding box center [25, 125] width 7 height 7
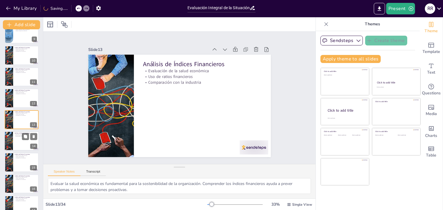
click at [21, 142] on div at bounding box center [21, 141] width 35 height 20
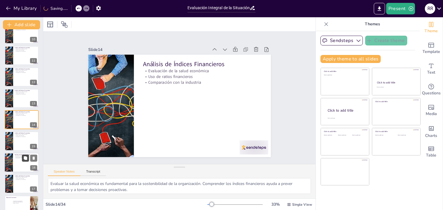
click at [23, 161] on button at bounding box center [25, 158] width 7 height 7
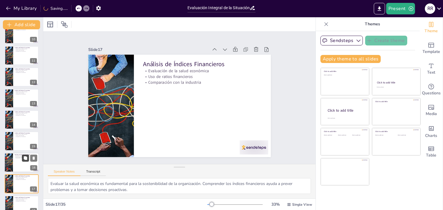
scroll to position [267, 0]
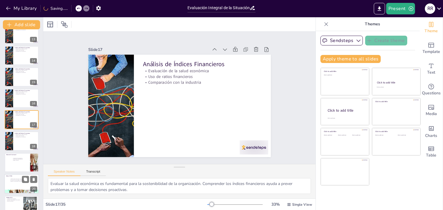
click at [20, 182] on p "Revisión y actualización continua" at bounding box center [25, 181] width 31 height 1
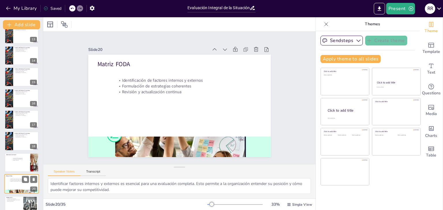
scroll to position [331, 0]
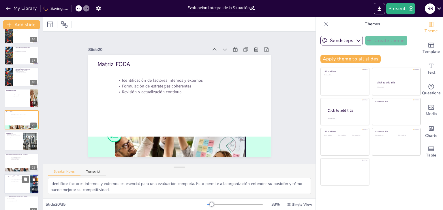
click at [18, 187] on div "Visión completa de la situación Fomento de la colaboración Adaptación continua" at bounding box center [21, 186] width 22 height 13
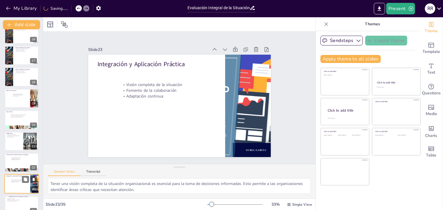
scroll to position [396, 0]
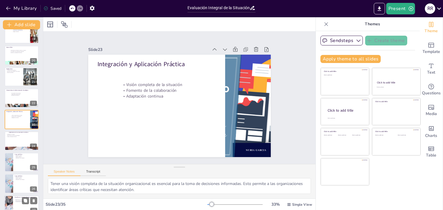
click at [20, 204] on div at bounding box center [21, 206] width 35 height 20
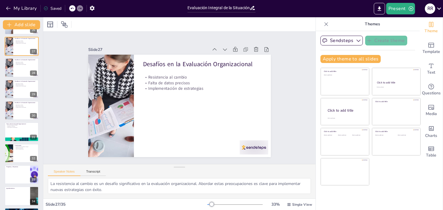
scroll to position [576, 0]
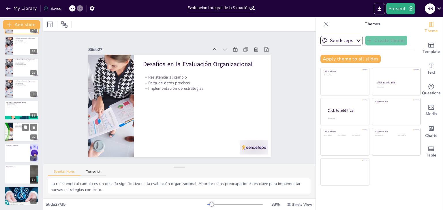
click at [21, 130] on div at bounding box center [21, 132] width 35 height 20
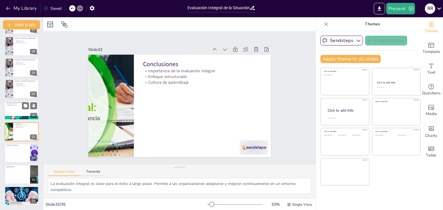
click at [19, 109] on div at bounding box center [21, 111] width 35 height 20
type textarea "El uso de tecnologías avanzadas es fundamental para el futuro de la evaluación …"
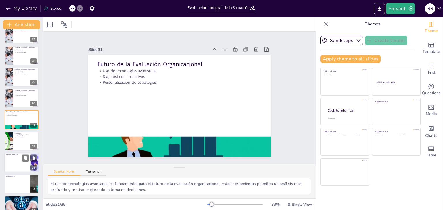
click at [15, 161] on div at bounding box center [21, 163] width 35 height 20
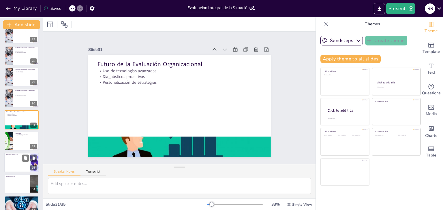
scroll to position [576, 0]
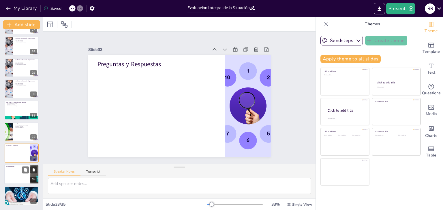
click at [14, 171] on div at bounding box center [21, 175] width 35 height 20
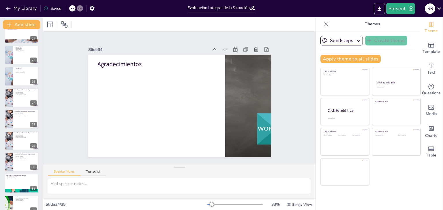
scroll to position [489, 0]
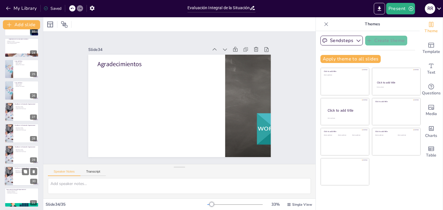
click at [22, 178] on div at bounding box center [21, 177] width 35 height 20
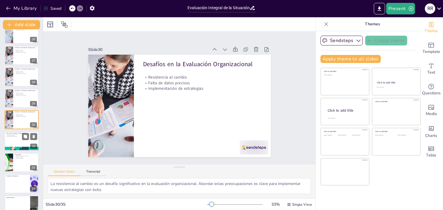
click at [14, 139] on div at bounding box center [21, 142] width 35 height 20
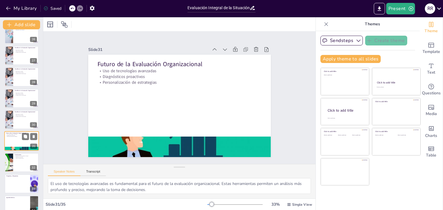
scroll to position [567, 0]
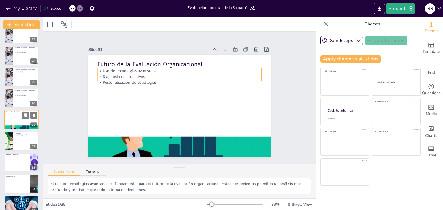
click at [16, 114] on p "Diagnósticos proactivos" at bounding box center [21, 114] width 31 height 1
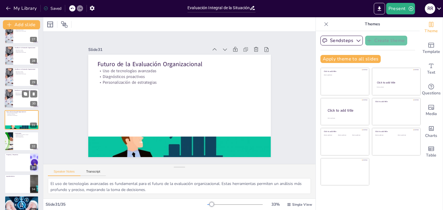
click at [16, 94] on p "Falta de datos precisos" at bounding box center [26, 94] width 22 height 1
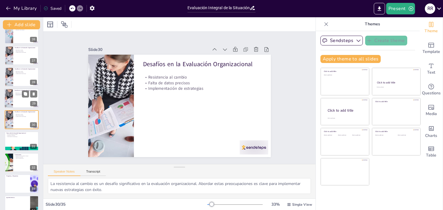
click at [19, 96] on div at bounding box center [21, 99] width 35 height 20
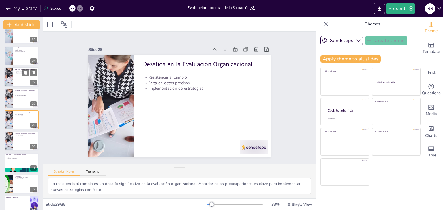
click at [18, 76] on div at bounding box center [21, 77] width 35 height 20
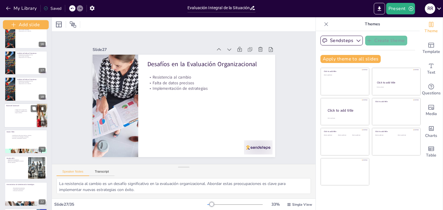
scroll to position [383, 0]
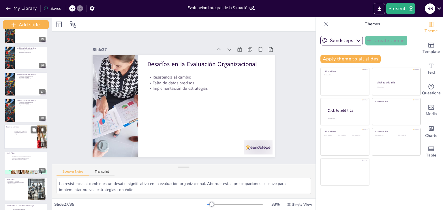
drag, startPoint x: 42, startPoint y: 155, endPoint x: 39, endPoint y: 133, distance: 22.6
click at [39, 133] on div "Add slide Evaluación Integral de la Situación Organizacional: Herramientas y Me…" at bounding box center [26, 113] width 52 height 193
click at [22, 159] on p "Formulación de estrategias coherentes" at bounding box center [30, 158] width 39 height 1
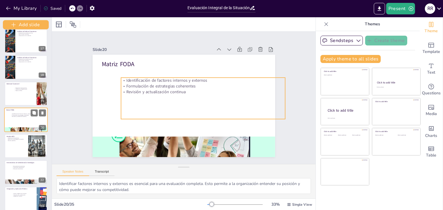
click at [15, 115] on p "Formulación de estrategias coherentes" at bounding box center [30, 115] width 39 height 1
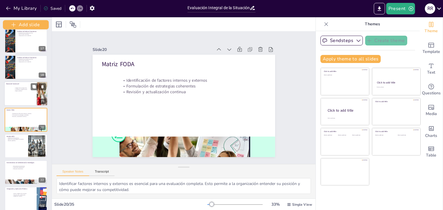
click at [18, 93] on div "Integración de perspectivas Compromiso organizacional Mejora continua" at bounding box center [28, 94] width 28 height 14
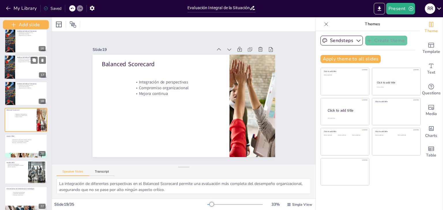
click at [26, 71] on div at bounding box center [26, 67] width 44 height 25
type textarea "Evaluar la salud económica es fundamental para la sostenibilidad de la organiza…"
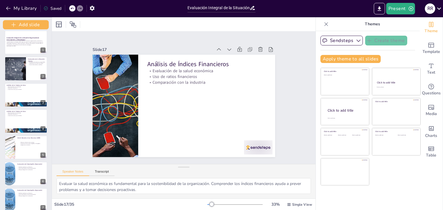
scroll to position [0, 0]
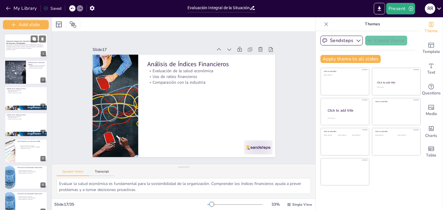
click at [22, 50] on p "Generated with [URL]" at bounding box center [25, 49] width 39 height 1
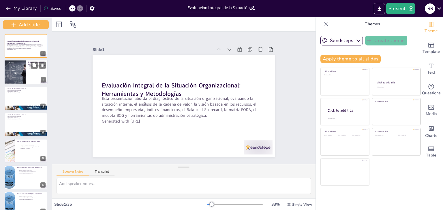
click at [26, 74] on div at bounding box center [26, 72] width 44 height 25
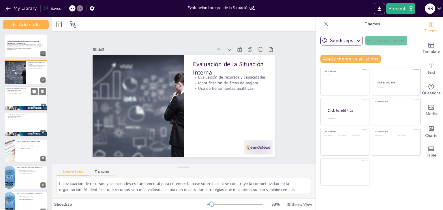
click at [27, 104] on div at bounding box center [26, 98] width 44 height 25
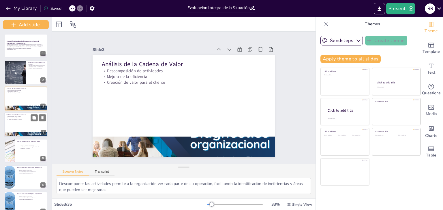
click at [25, 121] on div at bounding box center [26, 125] width 44 height 25
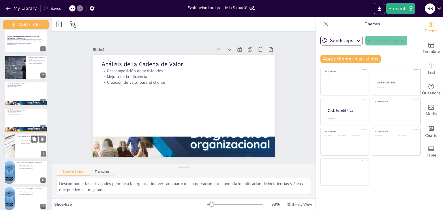
click at [21, 142] on p "Evaluación de recursos tangibles e intangibles" at bounding box center [33, 142] width 28 height 1
type textarea "Los recursos internos son fundamentales para el éxito a largo plazo de una orga…"
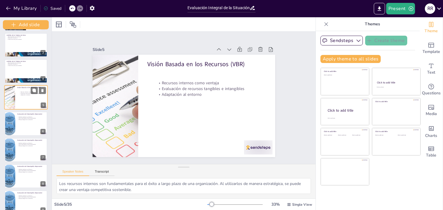
scroll to position [54, 0]
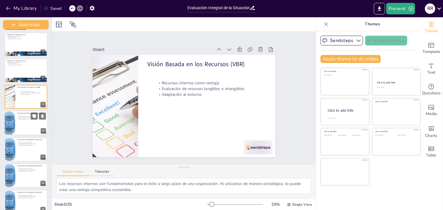
click at [24, 118] on p "Uso de indicadores clave de rendimiento" at bounding box center [31, 117] width 28 height 1
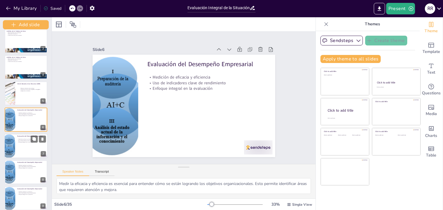
click at [26, 145] on div at bounding box center [26, 146] width 44 height 25
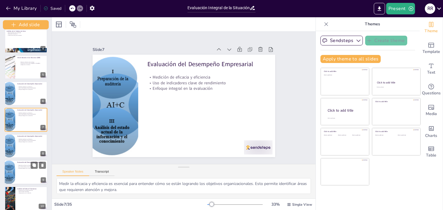
click at [25, 168] on p "Enfoque integral en la evaluación" at bounding box center [31, 168] width 28 height 1
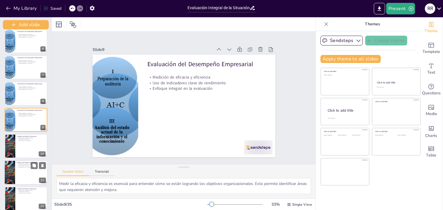
click at [24, 178] on div at bounding box center [26, 173] width 44 height 25
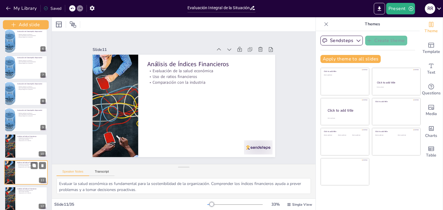
scroll to position [189, 0]
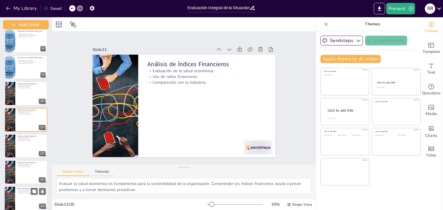
click at [24, 193] on p "Comparación con la industria" at bounding box center [31, 193] width 28 height 1
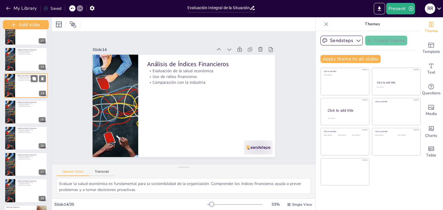
scroll to position [303, 0]
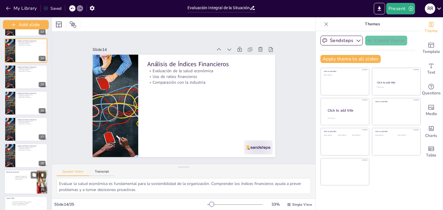
click at [14, 176] on div at bounding box center [26, 182] width 44 height 25
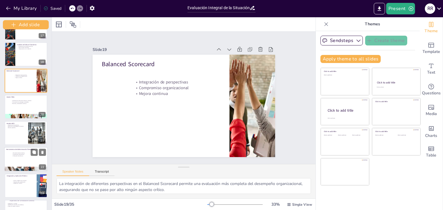
click at [17, 159] on div "Diversidad de herramientas Capacitación del personal Evaluación del entorno" at bounding box center [31, 157] width 39 height 9
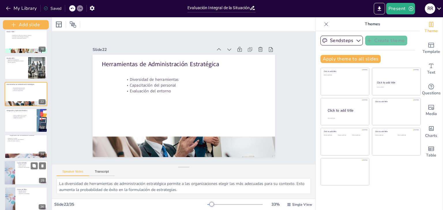
click at [18, 171] on div at bounding box center [26, 173] width 44 height 25
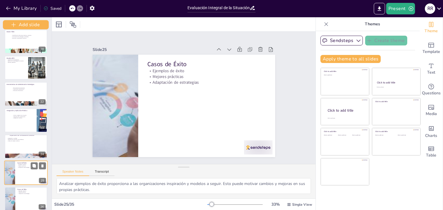
scroll to position [557, 0]
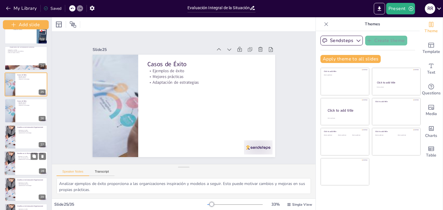
click at [23, 164] on div at bounding box center [26, 163] width 44 height 25
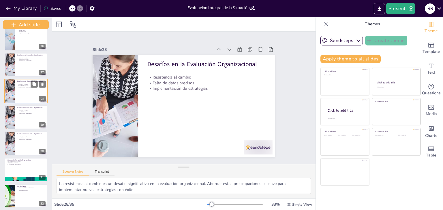
click at [21, 168] on div at bounding box center [26, 170] width 43 height 24
type textarea "El uso de tecnologías avanzadas es fundamental para el futuro de la evaluación …"
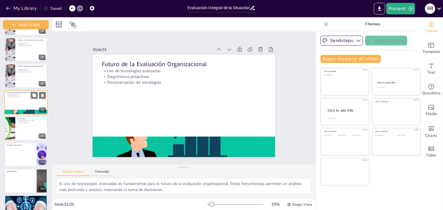
scroll to position [746, 0]
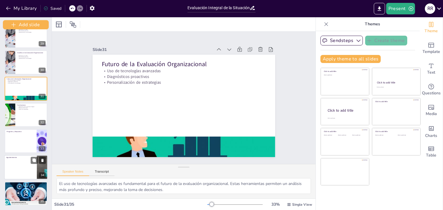
click at [17, 171] on div at bounding box center [26, 167] width 44 height 25
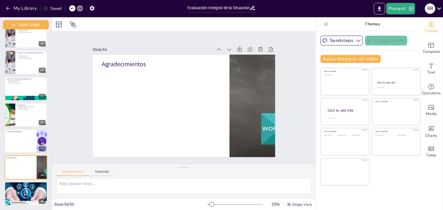
click at [72, 9] on icon at bounding box center [72, 8] width 3 height 1
type textarea "Evaluar la salud económica es fundamental para la sostenibilidad de la organiza…"
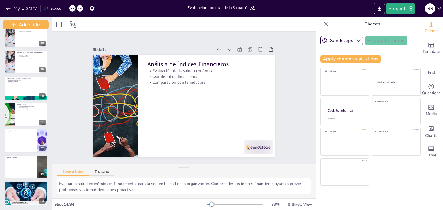
scroll to position [720, 0]
click at [24, 9] on button "My Library" at bounding box center [21, 8] width 35 height 9
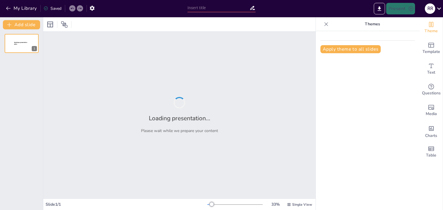
type input "Análisis de la Matriz BCG: Objetivos y Aplicaciones Estratégicas"
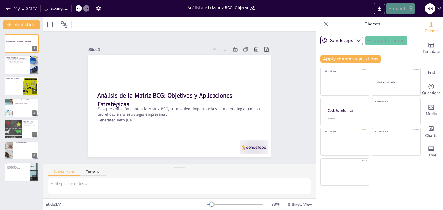
click at [397, 10] on button "Present" at bounding box center [400, 9] width 29 height 12
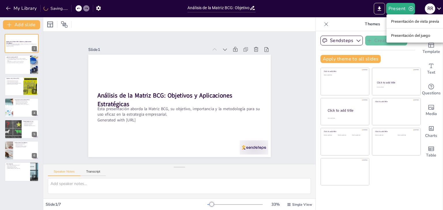
click at [394, 20] on font "Presentación de vista previa" at bounding box center [415, 21] width 48 height 4
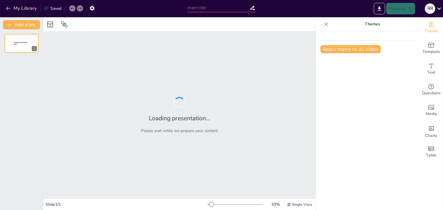
type input "Análisis de la Matriz BCG: Objetivos y Aplicaciones Estratégicas"
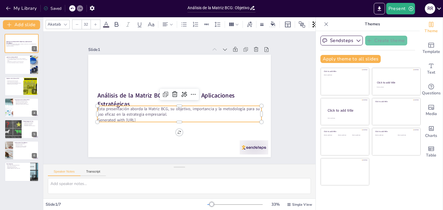
click at [136, 109] on p "Esta presentación aborda la Matriz BCG, su objetivo, importancia y la metodolog…" at bounding box center [167, 102] width 62 height 160
click at [21, 69] on div at bounding box center [21, 65] width 35 height 20
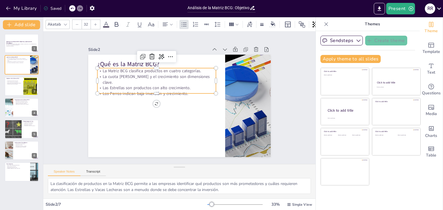
click at [140, 89] on div "La Matriz BCG clasifica productos en cuatro categorías. La cuota [PERSON_NAME] …" at bounding box center [193, 123] width 119 height 72
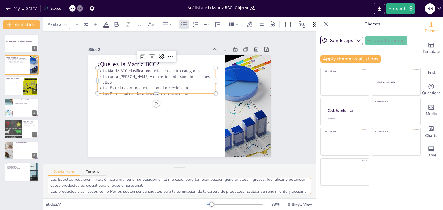
scroll to position [37, 0]
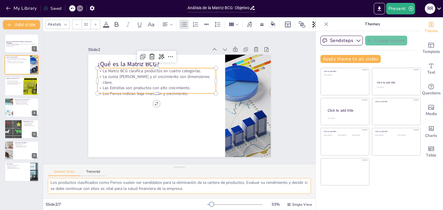
drag, startPoint x: 51, startPoint y: 185, endPoint x: 253, endPoint y: 193, distance: 202.3
click at [253, 193] on textarea "La clasificación de productos en la Matriz BCG permite a las empresas identific…" at bounding box center [179, 186] width 263 height 16
click at [168, 69] on p "La Matriz BCG clasifica productos en cuatro categorías." at bounding box center [194, 66] width 53 height 111
click at [187, 68] on p "La Matriz BCG clasifica productos en cuatro categorías." at bounding box center [213, 88] width 53 height 111
click at [159, 68] on p "La Matriz BCG clasifica productos en cuatro categorías." at bounding box center [191, 65] width 64 height 106
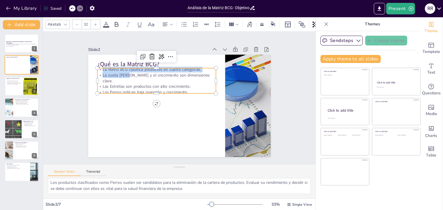
drag, startPoint x: 97, startPoint y: 71, endPoint x: 194, endPoint y: 91, distance: 98.5
click at [194, 91] on div "¿Qué es la Matriz BCG? La Matriz BCG clasifica productos en cuatro categorías. …" at bounding box center [176, 105] width 208 height 168
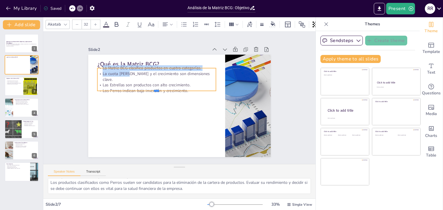
drag, startPoint x: 194, startPoint y: 91, endPoint x: 128, endPoint y: 80, distance: 67.1
click at [128, 80] on div "¿Qué es la Matriz BCG? La Matriz BCG clasifica productos en cuatro categorías. …" at bounding box center [178, 106] width 200 height 138
click at [122, 74] on p "La cuota [PERSON_NAME] y el crecimiento son dimensiones clave." at bounding box center [173, 67] width 103 height 79
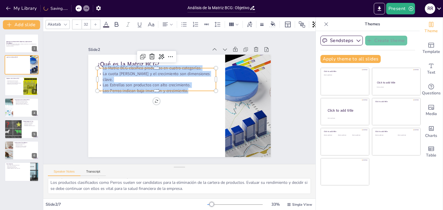
drag, startPoint x: 98, startPoint y: 69, endPoint x: 183, endPoint y: 85, distance: 86.8
click at [183, 85] on div "La Matriz BCG clasifica productos en cuatro categorías. La cuota [PERSON_NAME] …" at bounding box center [177, 68] width 100 height 107
copy div "La Matriz BCG clasifica productos en cuatro categorías. La cuota [PERSON_NAME] …"
click at [16, 90] on div at bounding box center [21, 87] width 35 height 20
type textarea "La asignación eficiente de recursos es crucial en cualquier organización. La Ma…"
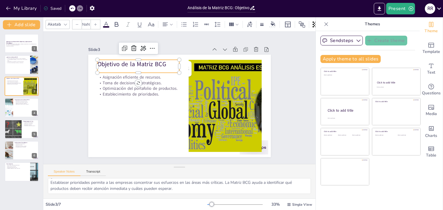
type input "48"
click at [155, 61] on p "Objetivo de la Matriz BCG" at bounding box center [182, 45] width 55 height 72
click at [109, 61] on p "Objetivo de la Matriz BCG" at bounding box center [138, 64] width 82 height 9
click at [191, 61] on p "Objetivo de la Matriz BCG" at bounding box center [203, 51] width 25 height 82
drag, startPoint x: 95, startPoint y: 64, endPoint x: 165, endPoint y: 60, distance: 70.2
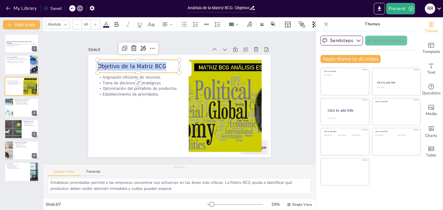
click at [203, 60] on p "Objetivo de la Matriz BCG" at bounding box center [227, 78] width 48 height 75
copy p "Objetivo de la Matriz BCG"
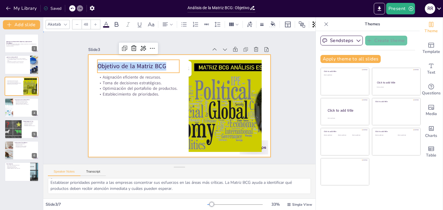
click at [135, 109] on div at bounding box center [172, 95] width 154 height 205
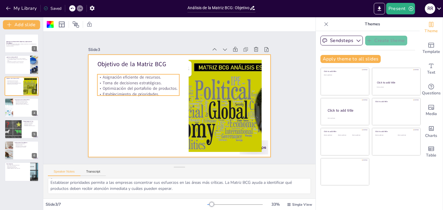
click at [197, 76] on p "Asignación eficiente de recursos." at bounding box center [200, 57] width 6 height 82
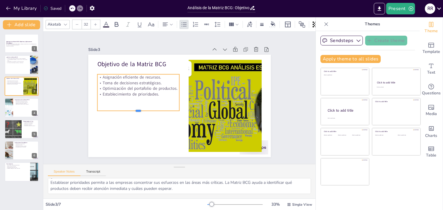
drag, startPoint x: 135, startPoint y: 93, endPoint x: 136, endPoint y: 109, distance: 15.3
click at [158, 109] on div at bounding box center [176, 141] width 37 height 77
click at [158, 108] on p "Asignación eficiente de recursos." at bounding box center [181, 145] width 46 height 74
click at [183, 100] on p "Asignación eficiente de recursos." at bounding box center [224, 111] width 82 height 22
click at [185, 91] on p "Asignación eficiente de recursos." at bounding box center [225, 106] width 80 height 31
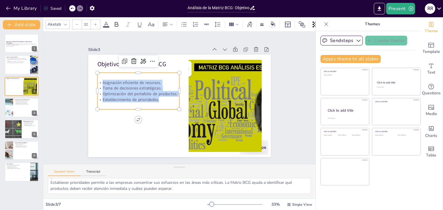
drag, startPoint x: 98, startPoint y: 81, endPoint x: 174, endPoint y: 100, distance: 78.4
click at [177, 100] on div "Asignación eficiente de recursos. Toma de decisiones estratégicas. Optimización…" at bounding box center [217, 79] width 80 height 67
copy div "Asignación eficiente de recursos. Toma de decisiones estratégicas. Optimización…"
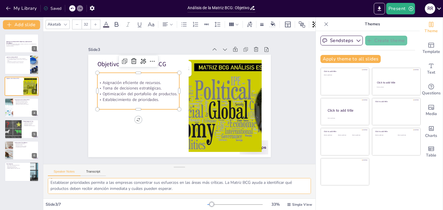
drag, startPoint x: 50, startPoint y: 183, endPoint x: 170, endPoint y: 203, distance: 121.0
click at [170, 203] on div "Akatab 32 Slide 1 Análisis de la Matriz BCG: Objetivos y Aplicaciones Estratégi…" at bounding box center [179, 113] width 272 height 193
drag, startPoint x: 50, startPoint y: 184, endPoint x: 187, endPoint y: 193, distance: 137.0
click at [187, 193] on textarea "La asignación eficiente de recursos es crucial en cualquier organización. La Ma…" at bounding box center [179, 186] width 263 height 16
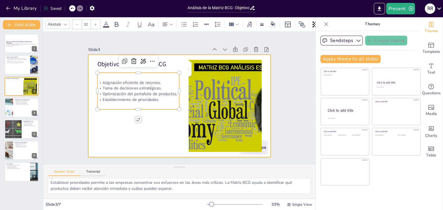
click at [118, 141] on div at bounding box center [179, 90] width 183 height 103
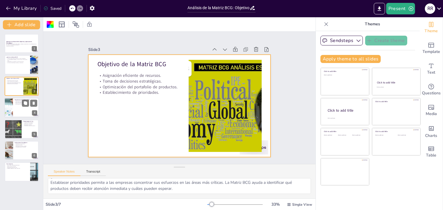
click at [21, 111] on div at bounding box center [21, 108] width 35 height 20
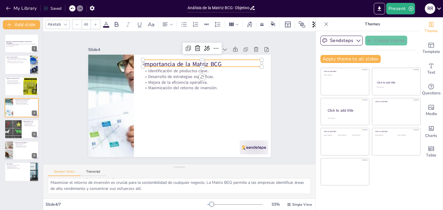
click at [142, 61] on p "Importancia de la Matriz BCG" at bounding box center [158, 63] width 56 height 112
click at [150, 61] on p "Importancia de la Matriz BCG" at bounding box center [209, 69] width 118 height 33
drag, startPoint x: 141, startPoint y: 60, endPoint x: 229, endPoint y: 60, distance: 88.5
click at [212, 60] on p "Importancia de la Matriz BCG" at bounding box center [169, 58] width 86 height 94
copy p "mportancia de la Matriz BCG"
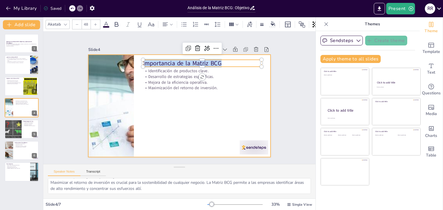
click at [187, 95] on div at bounding box center [179, 90] width 183 height 103
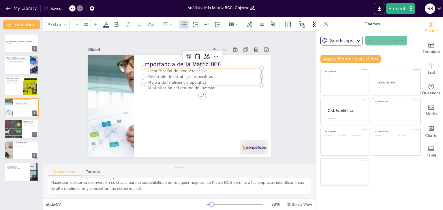
click at [161, 75] on p "Desarrollo de estrategias específicas." at bounding box center [158, 75] width 6 height 118
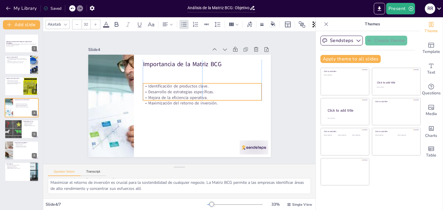
drag, startPoint x: 144, startPoint y: 67, endPoint x: 145, endPoint y: 82, distance: 14.5
click at [145, 82] on p "Identificación de productos clave." at bounding box center [154, 102] width 114 height 42
click at [147, 83] on p "Identificación de productos clave." at bounding box center [162, 78] width 30 height 117
click at [153, 83] on p "Identificación de productos clave." at bounding box center [206, 99] width 106 height 64
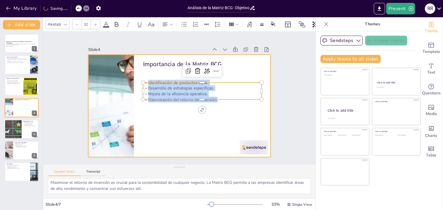
drag, startPoint x: 143, startPoint y: 81, endPoint x: 228, endPoint y: 108, distance: 89.5
click at [228, 108] on div "Importancia de la Matriz BCG Identificación de productos clave. Desarrollo de e…" at bounding box center [187, 101] width 168 height 208
copy div "Identificación de productos clave. Desarrollo de estrategias específicas. Mejor…"
click at [204, 146] on div at bounding box center [171, 99] width 121 height 192
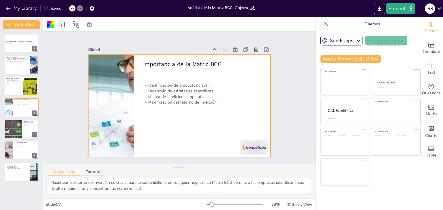
click at [76, 190] on textarea "La identificación de productos clave es esencial para cualquier estrategia come…" at bounding box center [179, 186] width 263 height 16
drag, startPoint x: 50, startPoint y: 183, endPoint x: 225, endPoint y: 197, distance: 175.3
click at [225, 197] on div "La identificación de productos clave es esencial para cualquier estrategia come…" at bounding box center [179, 188] width 272 height 20
drag, startPoint x: 50, startPoint y: 183, endPoint x: 180, endPoint y: 196, distance: 130.1
click at [180, 196] on div "La identificación de productos clave es esencial para cualquier estrategia come…" at bounding box center [179, 188] width 272 height 20
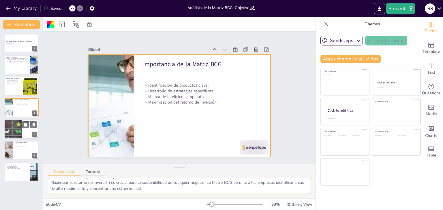
click at [10, 132] on div at bounding box center [13, 130] width 32 height 20
type textarea "La clasificación de productos es el primer paso en la aplicación de la Matriz B…"
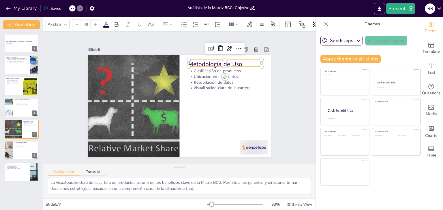
click at [190, 60] on p "Metodología de Uso" at bounding box center [225, 64] width 73 height 9
click at [210, 91] on p "Metodología de Uso" at bounding box center [228, 126] width 37 height 70
drag, startPoint x: 186, startPoint y: 61, endPoint x: 239, endPoint y: 63, distance: 52.8
click at [239, 75] on p "Metodología de Uso" at bounding box center [236, 102] width 60 height 55
copy p "Metodología de Uso"
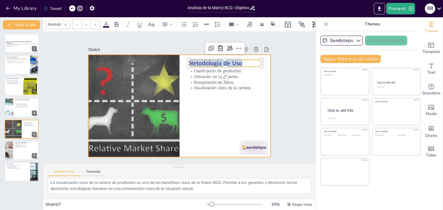
type input "32"
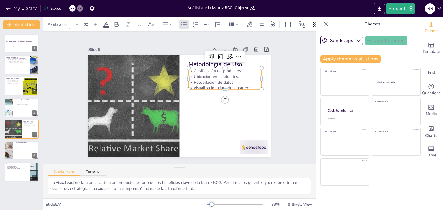
click at [216, 91] on p "Recopilación de datos." at bounding box center [224, 117] width 58 height 53
drag, startPoint x: 223, startPoint y: 88, endPoint x: 222, endPoint y: 117, distance: 28.5
click at [166, 95] on div at bounding box center [130, 86] width 72 height 20
click at [191, 69] on p "Clasificación de productos." at bounding box center [227, 75] width 73 height 13
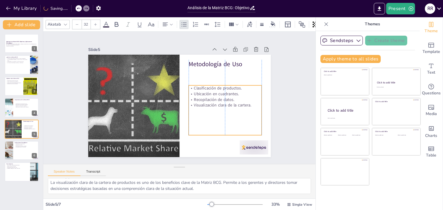
drag, startPoint x: 190, startPoint y: 68, endPoint x: 190, endPoint y: 84, distance: 15.6
click at [174, 107] on p "Clasificación de productos." at bounding box center [138, 121] width 71 height 28
click at [189, 85] on p "Clasificación de productos." at bounding box center [187, 51] width 35 height 69
click at [169, 89] on p "Clasificación de productos." at bounding box center [132, 99] width 73 height 21
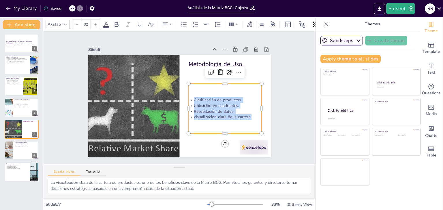
drag, startPoint x: 189, startPoint y: 98, endPoint x: 250, endPoint y: 117, distance: 63.8
click at [178, 117] on div "Clasificación de productos. Ubicación en cuadrantes. Recopilación de datos. Vis…" at bounding box center [159, 140] width 37 height 76
copy div "Clasificación de productos. Ubicación en cuadrantes. Recopilación de datos. Vis…"
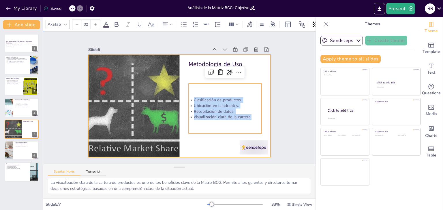
click at [203, 149] on div at bounding box center [172, 94] width 168 height 208
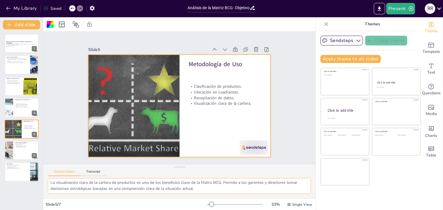
drag, startPoint x: 50, startPoint y: 183, endPoint x: 208, endPoint y: 194, distance: 158.7
click at [208, 194] on div "La clasificación de productos es el primer paso en la aplicación de la Matriz B…" at bounding box center [179, 188] width 272 height 20
click at [16, 158] on div at bounding box center [21, 151] width 35 height 20
type textarea "La planificación de productos es esencial para el crecimiento empresarial. Util…"
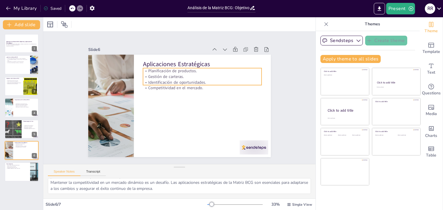
click at [195, 67] on p "Planificación de productos." at bounding box center [210, 114] width 30 height 117
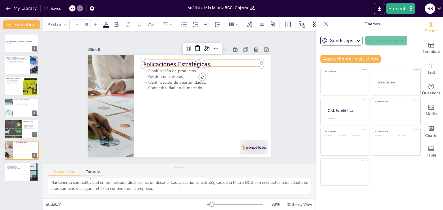
click at [205, 60] on p "Aplicaciones Estratégicas" at bounding box center [215, 117] width 21 height 119
click at [201, 60] on p "Aplicaciones Estratégicas" at bounding box center [217, 113] width 33 height 118
click at [208, 62] on div at bounding box center [210, 61] width 5 height 5
drag, startPoint x: 140, startPoint y: 61, endPoint x: 214, endPoint y: 59, distance: 73.3
click at [214, 59] on p "Aplicaciones Estratégicas" at bounding box center [215, 117] width 21 height 119
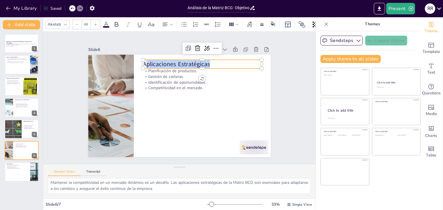
copy p "plicaciones Estratégicas"
type input "32"
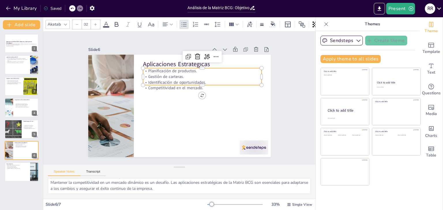
click at [179, 86] on p "Competitividad en el mercado." at bounding box center [194, 118] width 30 height 117
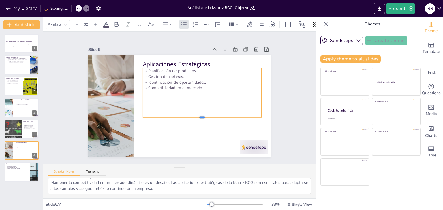
drag, startPoint x: 198, startPoint y: 84, endPoint x: 199, endPoint y: 117, distance: 33.2
click at [199, 95] on div at bounding box center [167, 68] width 110 height 52
click at [143, 105] on p "Planificación de productos." at bounding box center [169, 131] width 111 height 53
click at [200, 68] on p "Planificación de productos." at bounding box center [209, 118] width 18 height 118
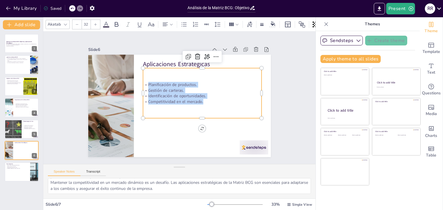
drag, startPoint x: 144, startPoint y: 83, endPoint x: 216, endPoint y: 102, distance: 73.8
click at [216, 102] on div "Planificación de productos. Gestión de carteras. Identificación de oportunidade…" at bounding box center [192, 117] width 69 height 118
copy div "Planificación de productos. Gestión de carteras. Identificación de oportunidade…"
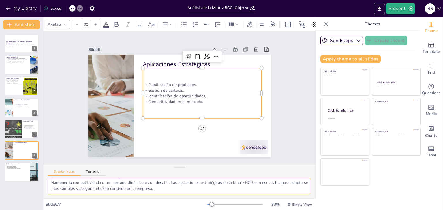
drag, startPoint x: 51, startPoint y: 183, endPoint x: 204, endPoint y: 192, distance: 152.8
click at [204, 192] on textarea "La planificación de productos es esencial para el crecimiento empresarial. Util…" at bounding box center [179, 186] width 263 height 16
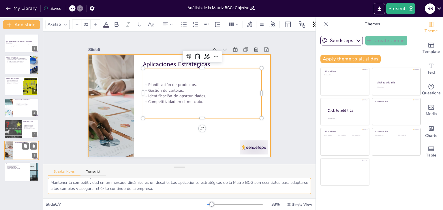
click at [24, 155] on div at bounding box center [21, 151] width 35 height 20
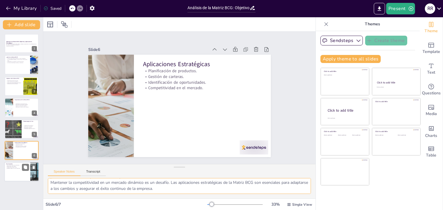
click at [18, 171] on div at bounding box center [21, 173] width 35 height 20
type textarea "La Matriz BCG es considerada una herramienta esencial en la estrategia empresar…"
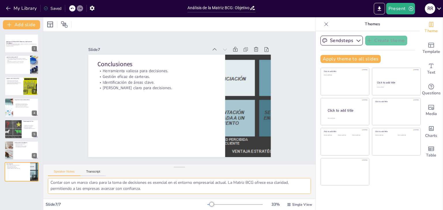
drag, startPoint x: 50, startPoint y: 184, endPoint x: 183, endPoint y: 203, distance: 134.8
click at [183, 203] on div "Slide 1 Análisis de la Matriz BCG: Objetivos y Aplicaciones Estratégicas Esta p…" at bounding box center [179, 113] width 272 height 193
click at [159, 69] on p "Herramienta valiosa para decisiones." at bounding box center [191, 65] width 64 height 106
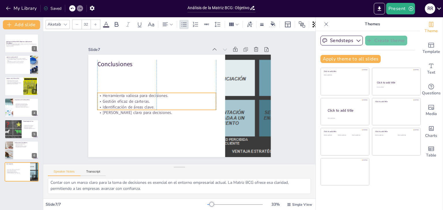
drag, startPoint x: 153, startPoint y: 82, endPoint x: 151, endPoint y: 104, distance: 22.8
click at [151, 104] on div "Herramienta valiosa para decisiones. Gestión eficaz de carteras. Identificación…" at bounding box center [156, 97] width 120 height 58
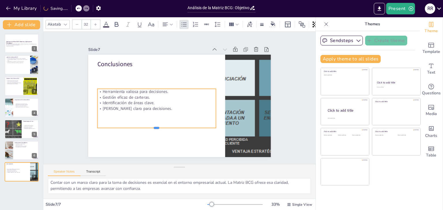
drag, startPoint x: 151, startPoint y: 104, endPoint x: 150, endPoint y: 127, distance: 22.8
click at [150, 127] on div at bounding box center [145, 118] width 110 height 52
click at [106, 89] on p "Herramienta valiosa para decisiones." at bounding box center [161, 83] width 111 height 53
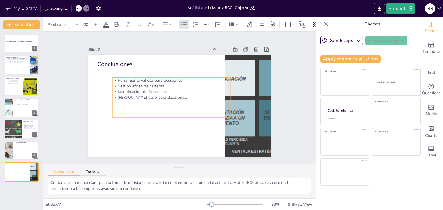
drag, startPoint x: 98, startPoint y: 89, endPoint x: 113, endPoint y: 78, distance: 19.0
click at [114, 78] on p "Herramienta valiosa para decisiones." at bounding box center [173, 80] width 118 height 18
click at [159, 80] on p "Herramienta valiosa para decisiones." at bounding box center [191, 83] width 64 height 106
click at [145, 80] on p "Herramienta valiosa para decisiones." at bounding box center [187, 81] width 84 height 92
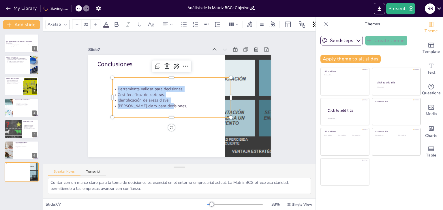
drag, startPoint x: 112, startPoint y: 88, endPoint x: 178, endPoint y: 105, distance: 67.5
click at [178, 105] on div "Herramienta valiosa para decisiones. Gestión eficaz de carteras. Identificación…" at bounding box center [171, 97] width 118 height 23
copy div "Herramienta valiosa para decisiones. Gestión eficaz de carteras. Identificación…"
